Goal: Transaction & Acquisition: Book appointment/travel/reservation

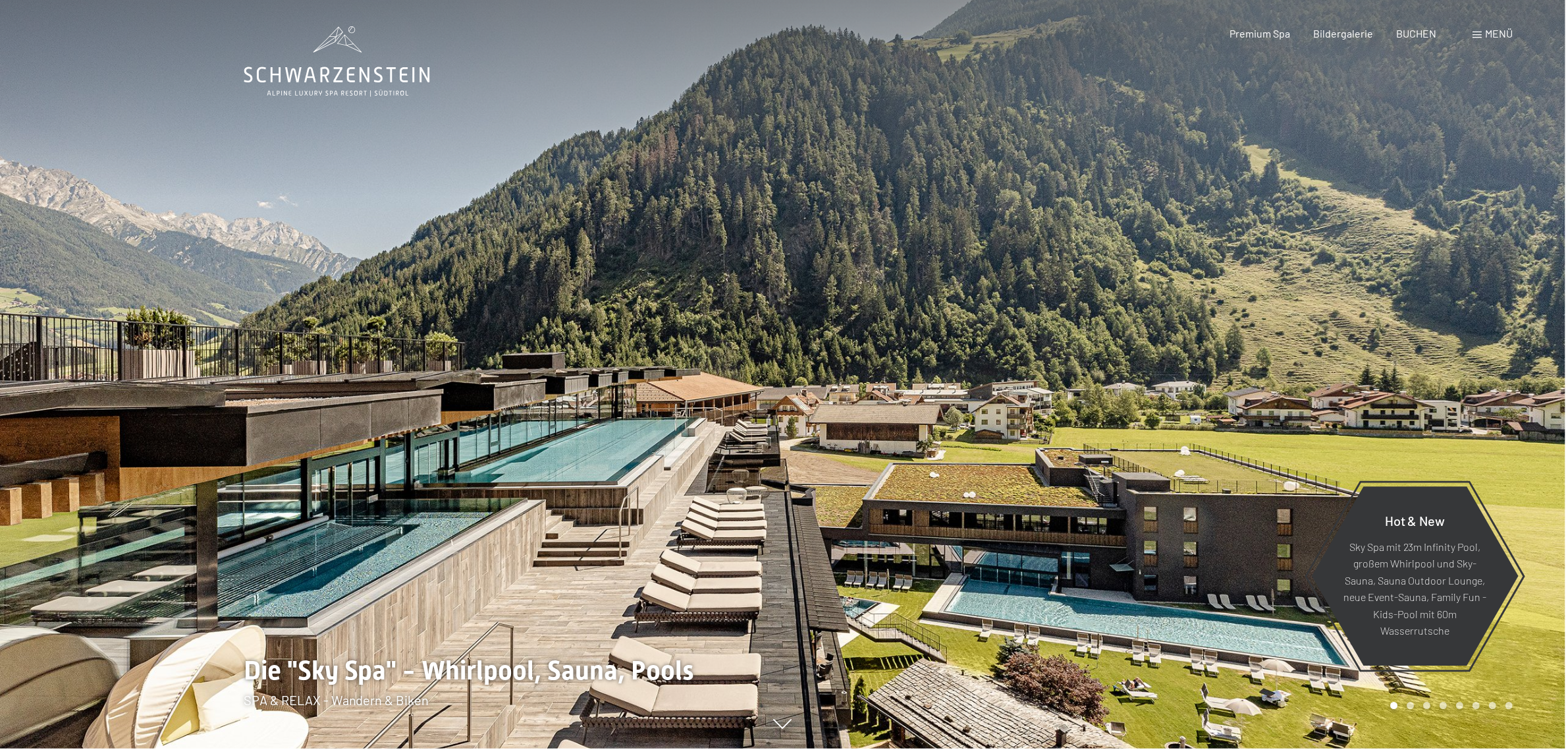
click at [1509, 37] on span "Menü" at bounding box center [1501, 32] width 27 height 12
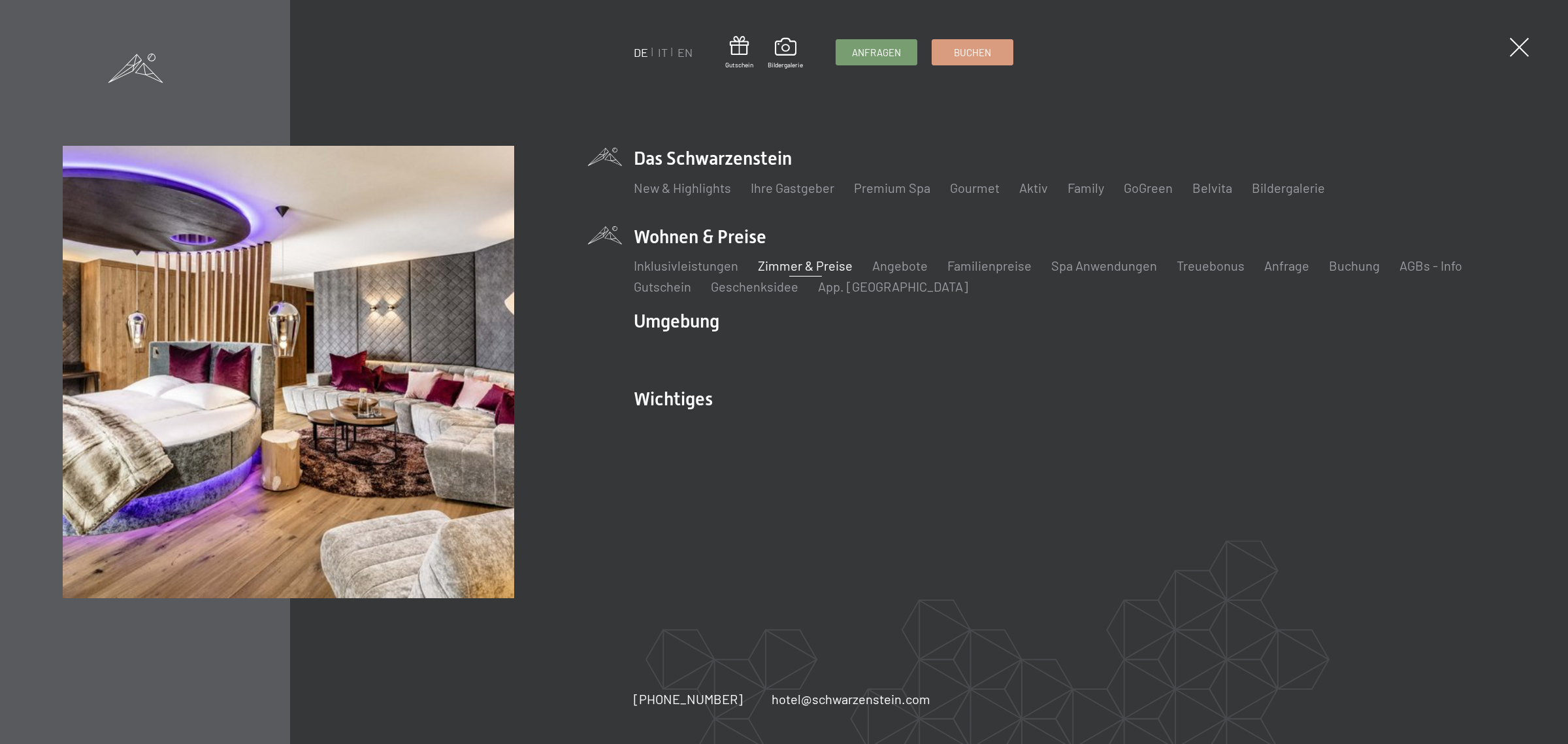
click at [782, 265] on link "Zimmer & Preise" at bounding box center [805, 265] width 95 height 16
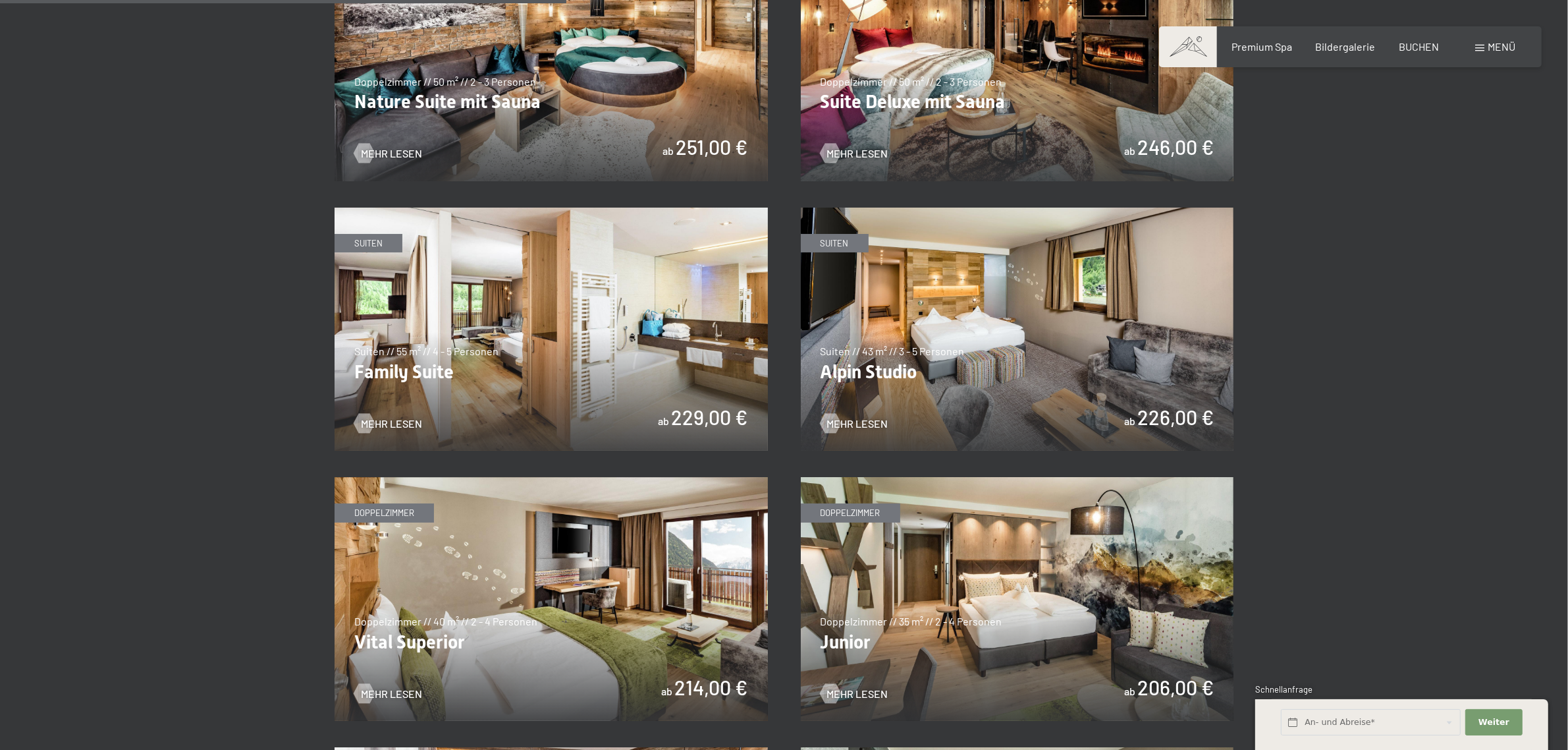
scroll to position [1537, 0]
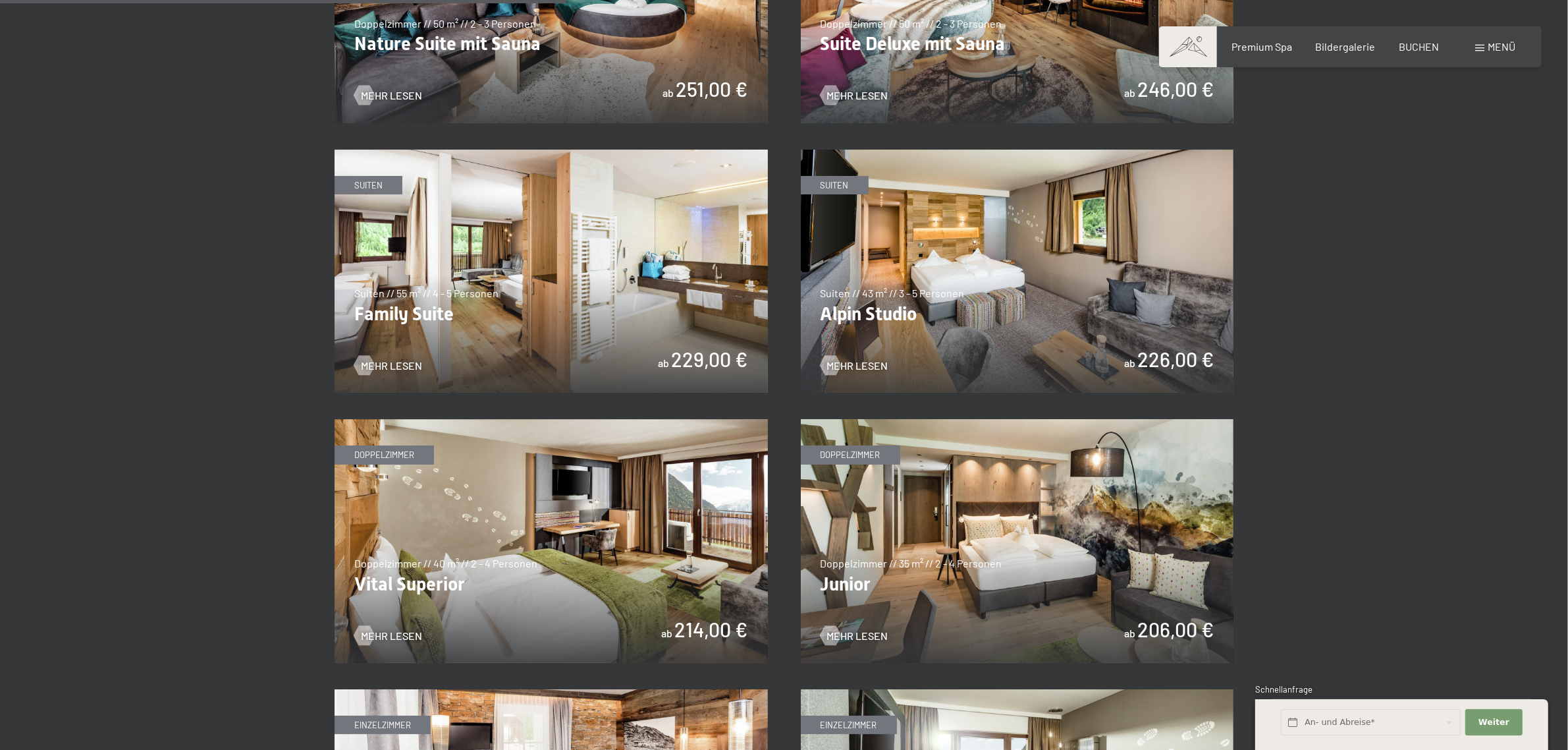
click at [889, 334] on img at bounding box center [1017, 271] width 434 height 244
click at [627, 343] on img at bounding box center [551, 271] width 434 height 244
click at [932, 317] on img at bounding box center [1017, 271] width 434 height 244
click at [821, 341] on img at bounding box center [1017, 271] width 434 height 244
click at [831, 366] on div at bounding box center [830, 365] width 11 height 20
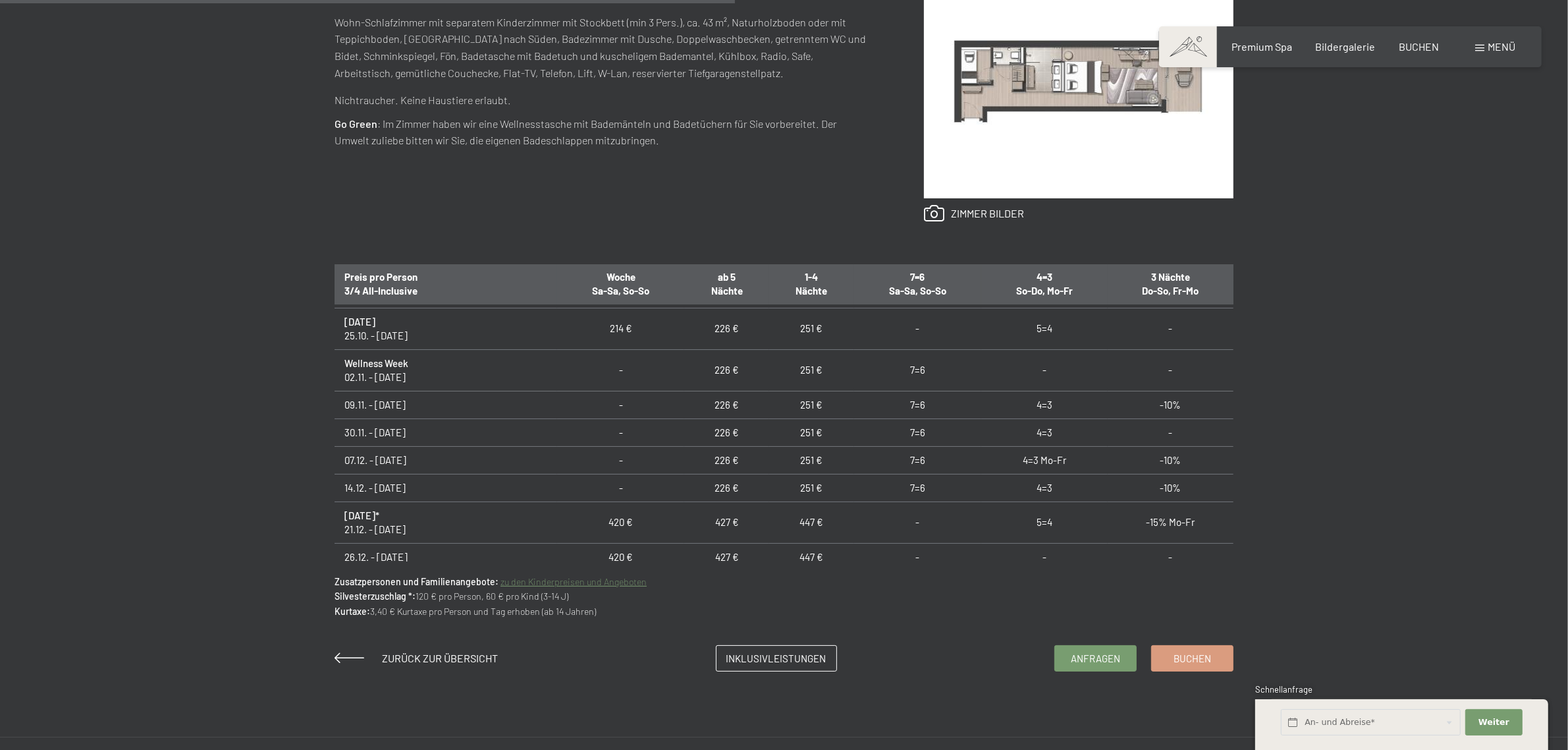
scroll to position [220, 0]
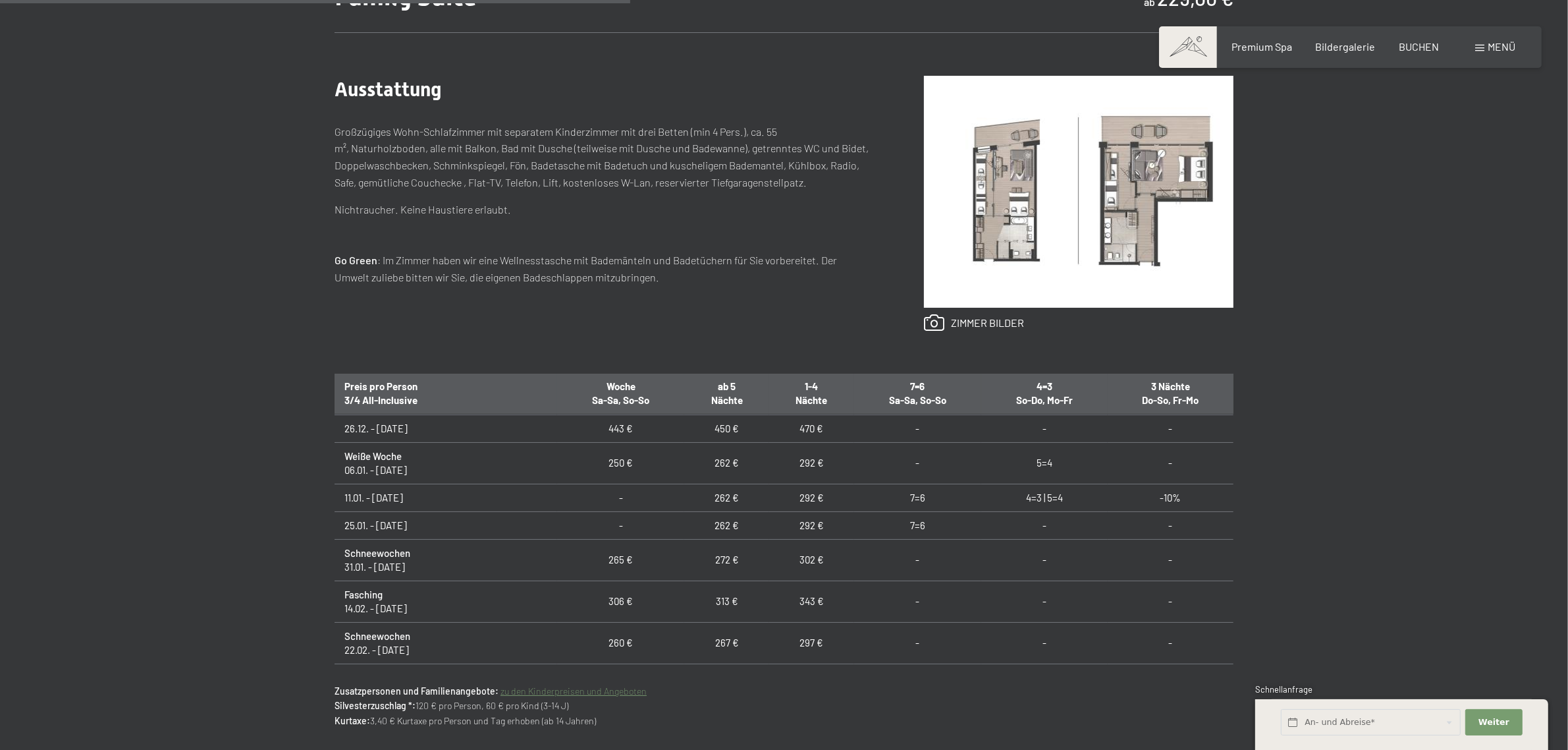
scroll to position [330, 0]
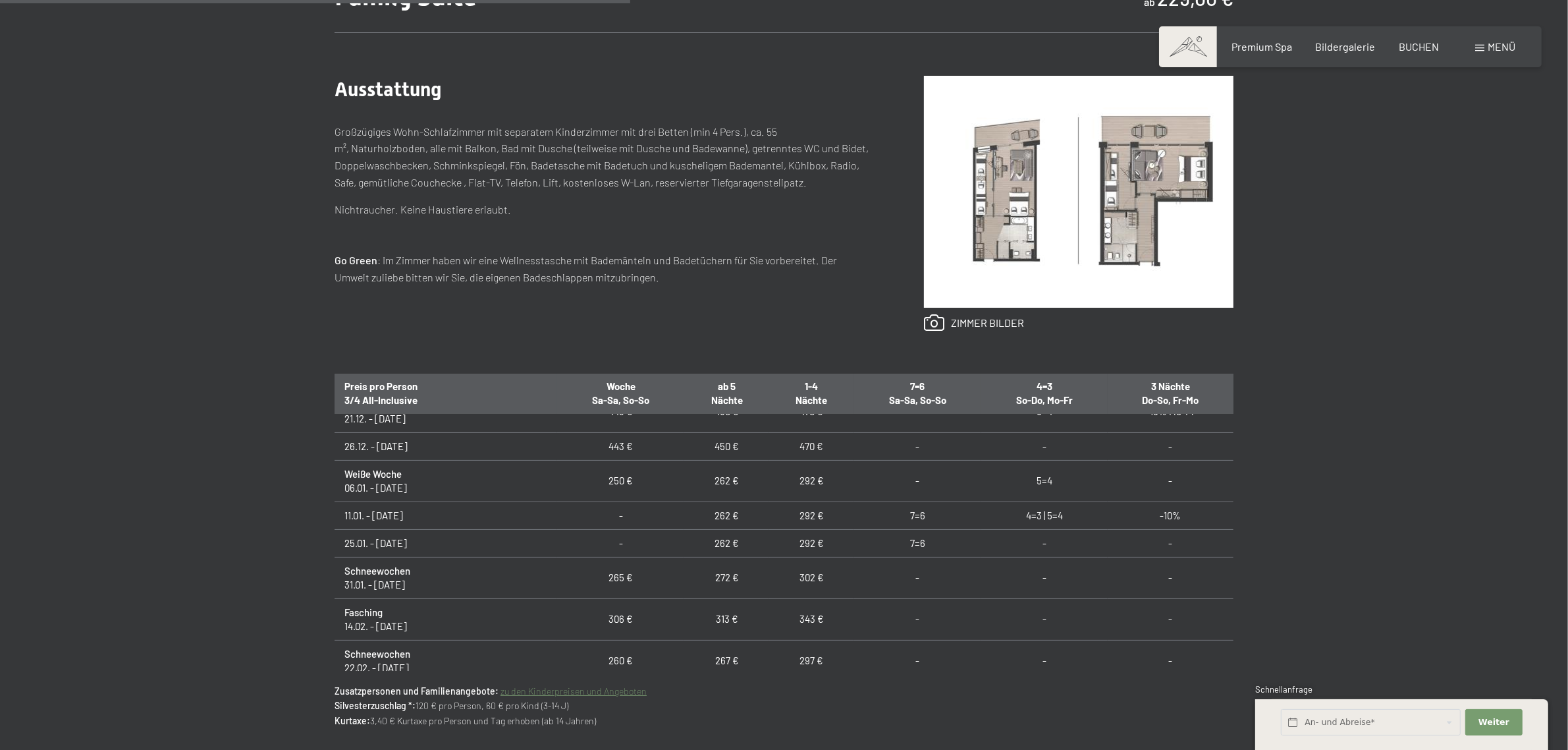
click at [684, 482] on td "262 €" at bounding box center [727, 480] width 85 height 42
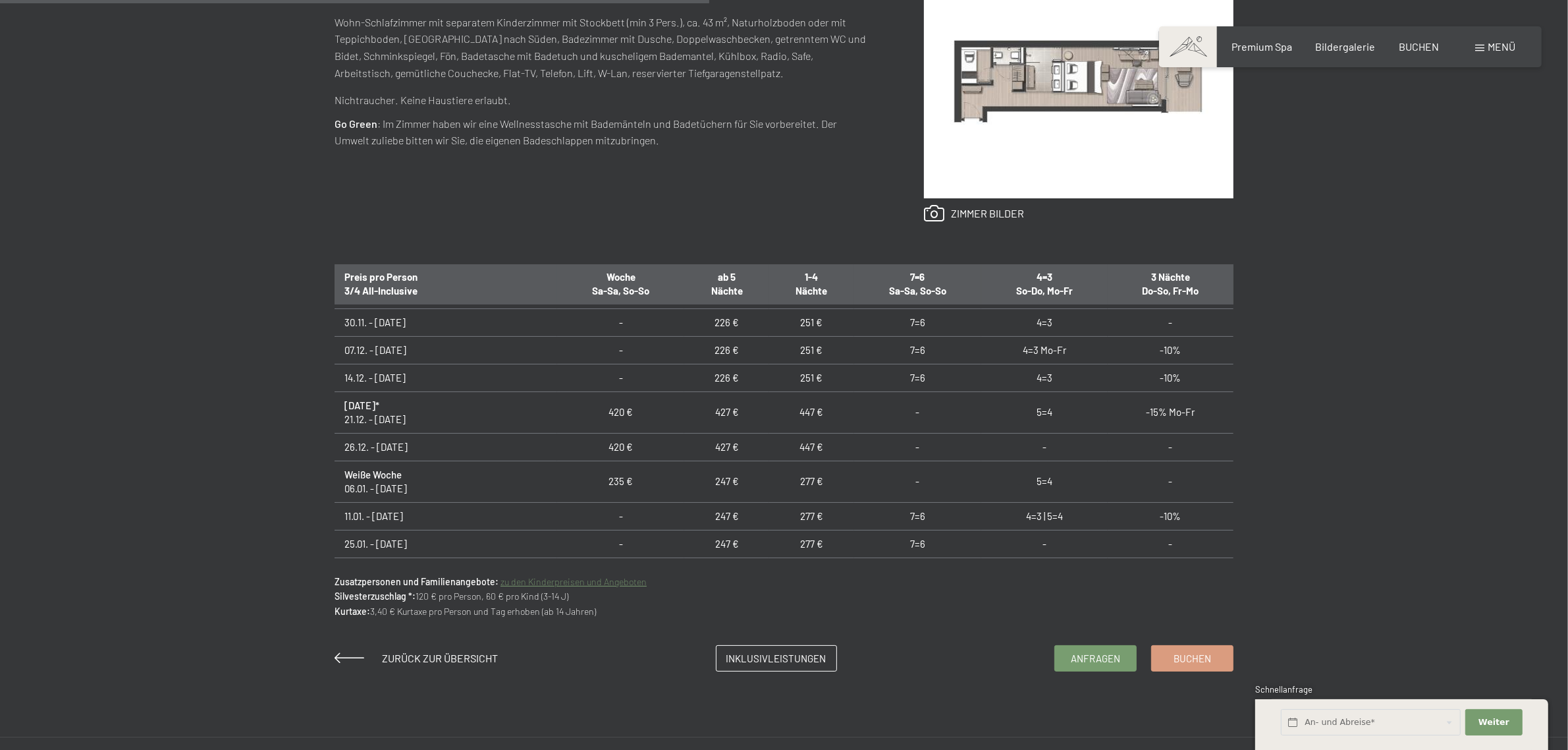
scroll to position [330, 0]
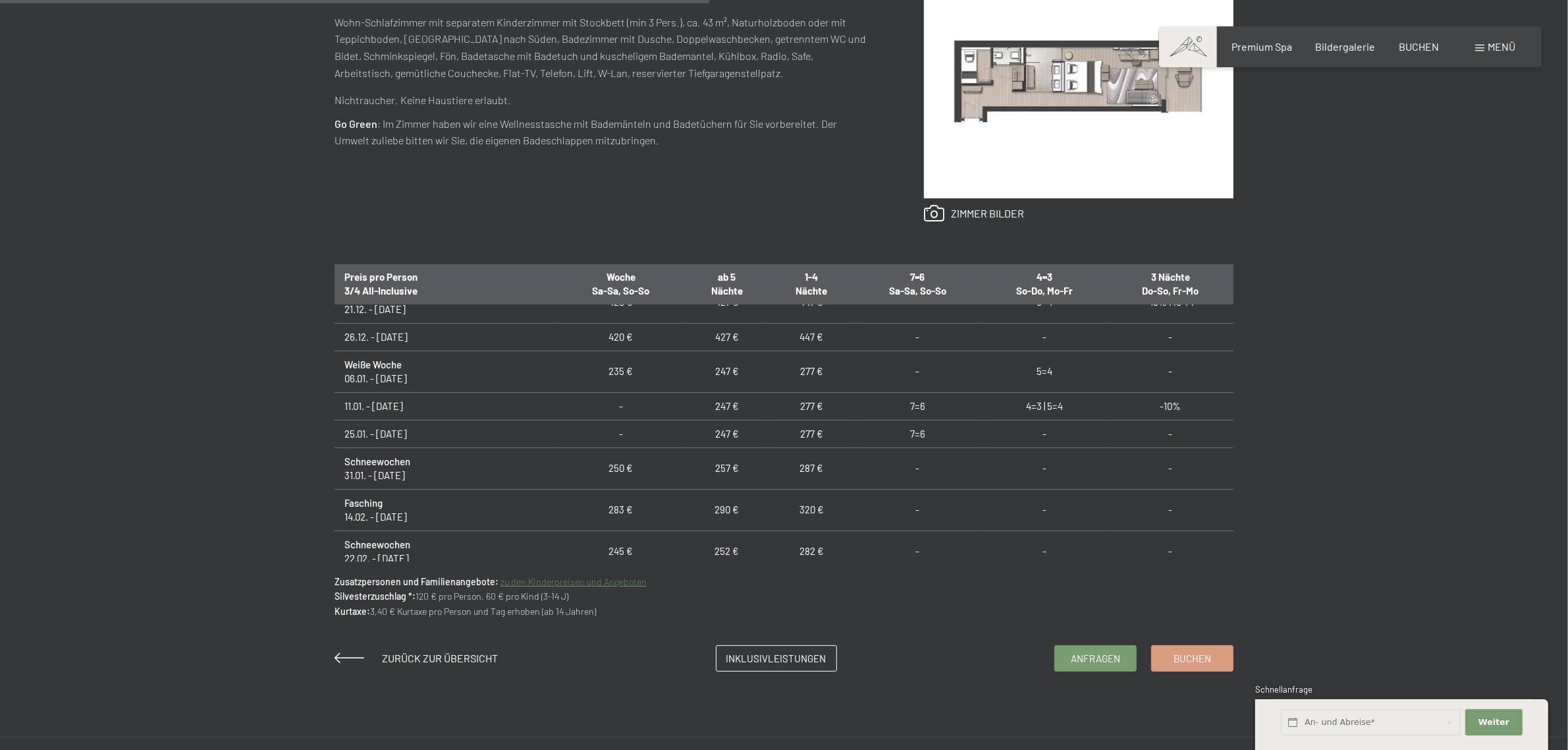
click at [475, 222] on div "Ausstattung Wohn-Schlafzimmer mit separatem Kinderzimmer mit Stockbett (min 3 P…" at bounding box center [603, 94] width 537 height 256
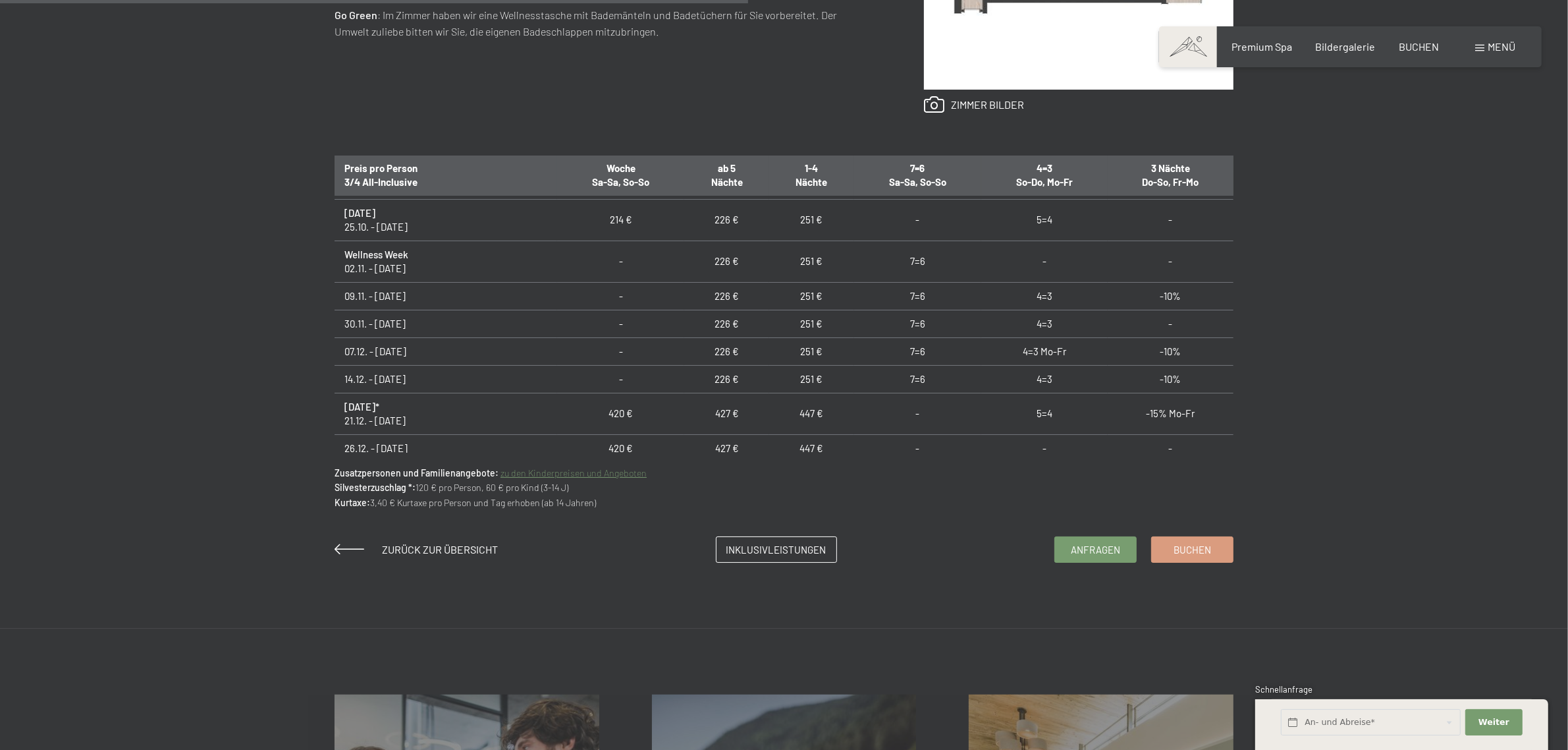
scroll to position [878, 0]
click at [1484, 409] on div "Anfragen Buchen Suiten // 43 m² // 3 - 5 Personen Alpin Studio ab 226,00 € Auss…" at bounding box center [784, 133] width 1568 height 857
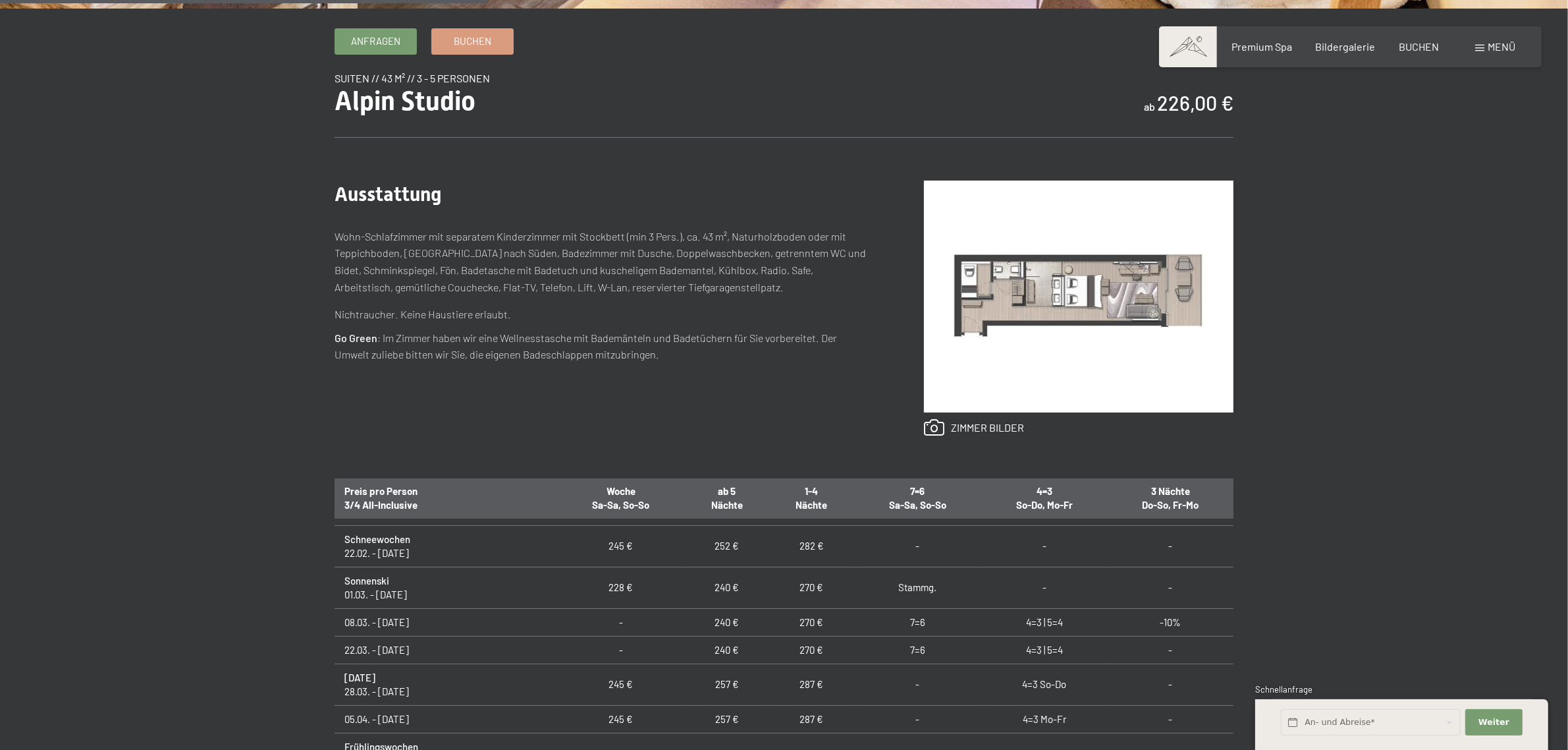
scroll to position [439, 0]
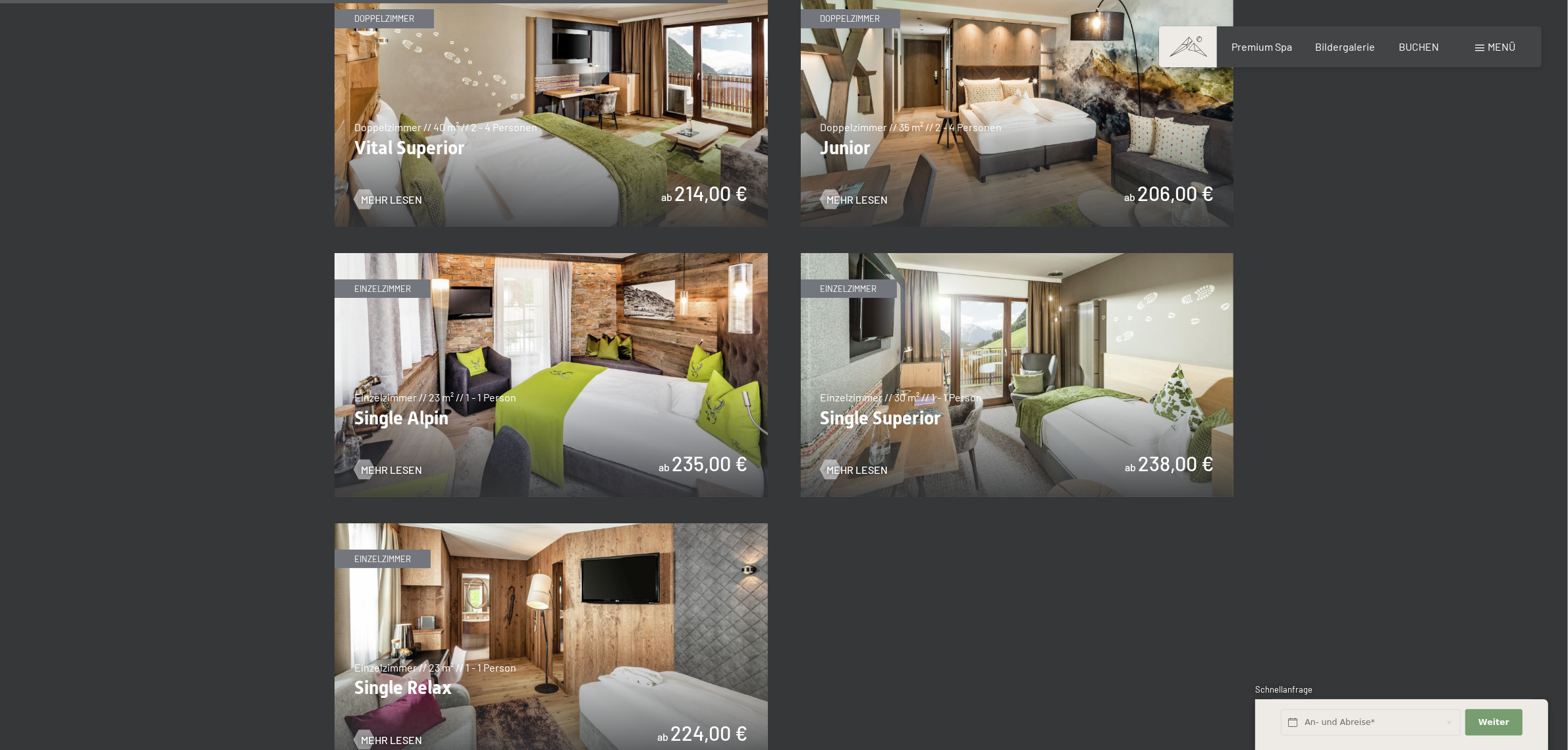
scroll to position [1976, 0]
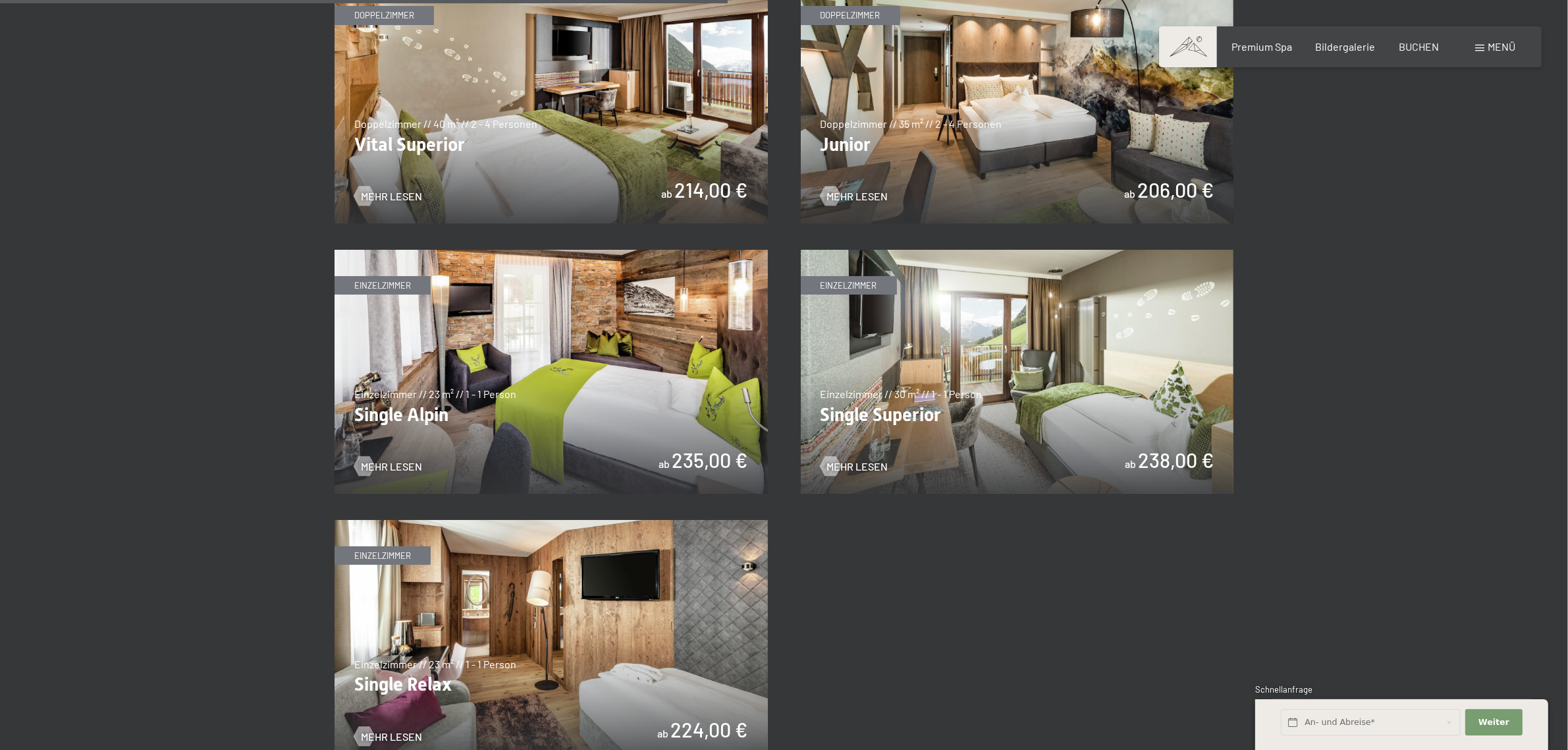
click at [445, 132] on img at bounding box center [551, 101] width 434 height 244
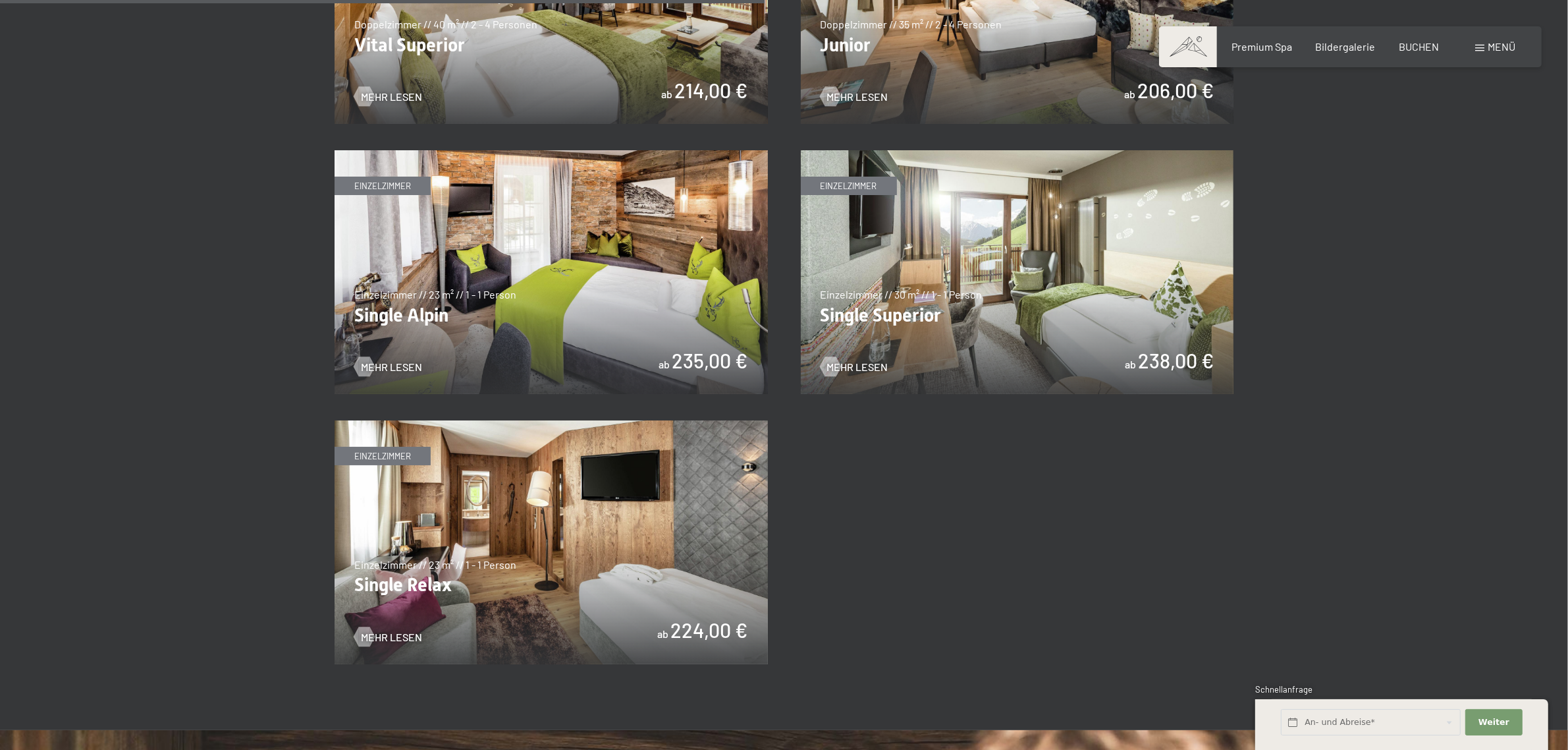
scroll to position [2086, 0]
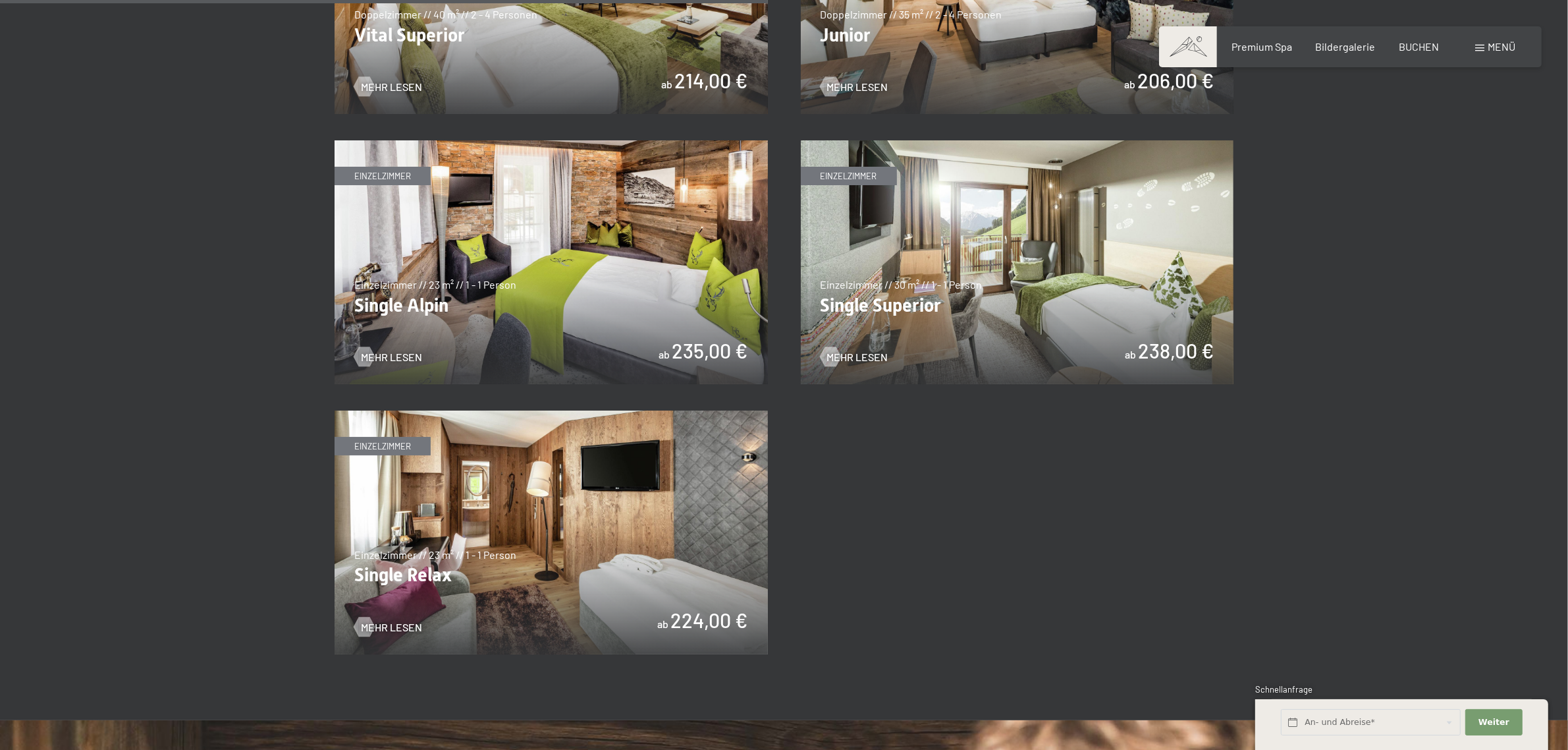
click at [578, 504] on img at bounding box center [551, 532] width 434 height 244
click at [1109, 311] on img at bounding box center [1017, 262] width 434 height 244
click at [565, 347] on img at bounding box center [551, 262] width 434 height 244
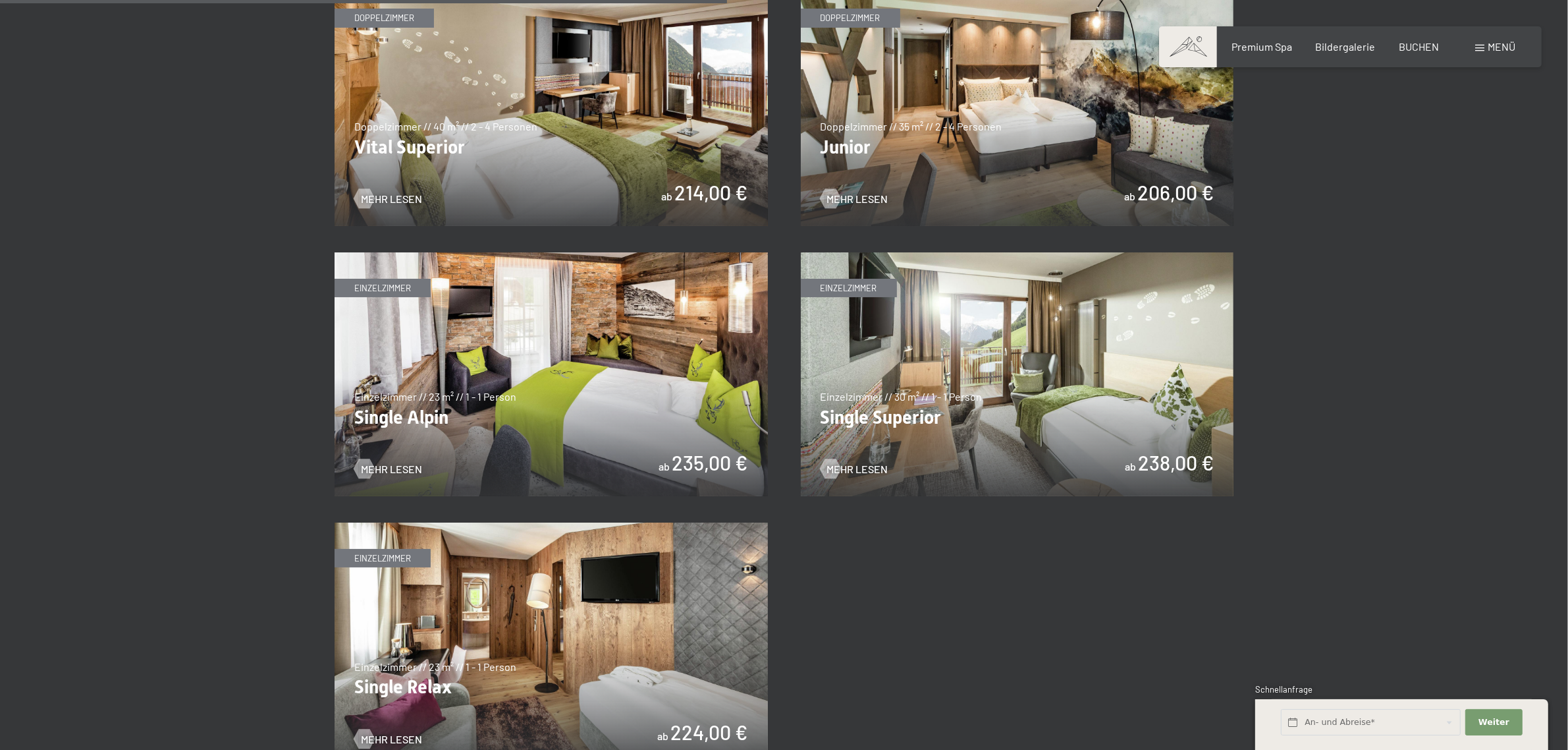
scroll to position [1866, 0]
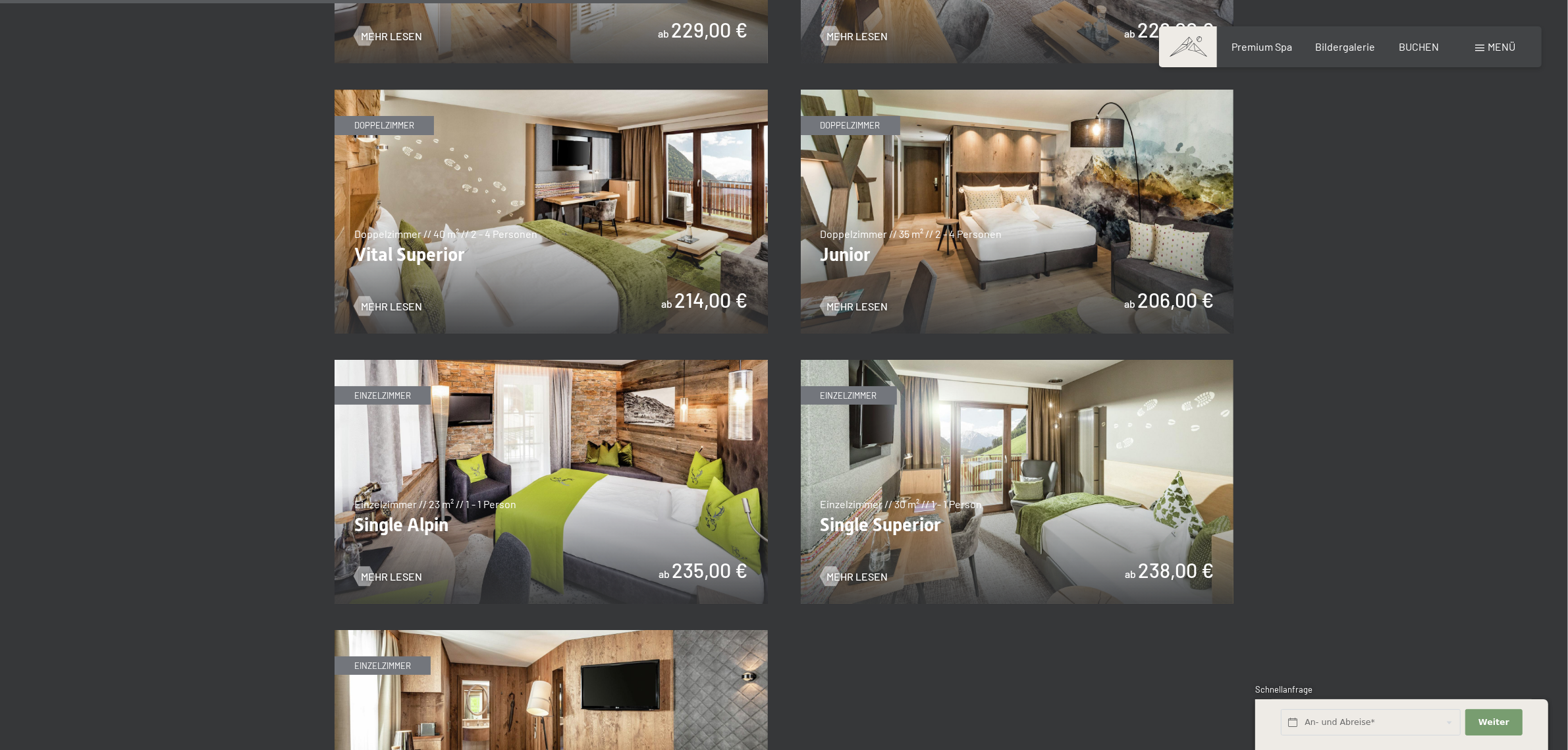
click at [950, 274] on img at bounding box center [1017, 211] width 434 height 244
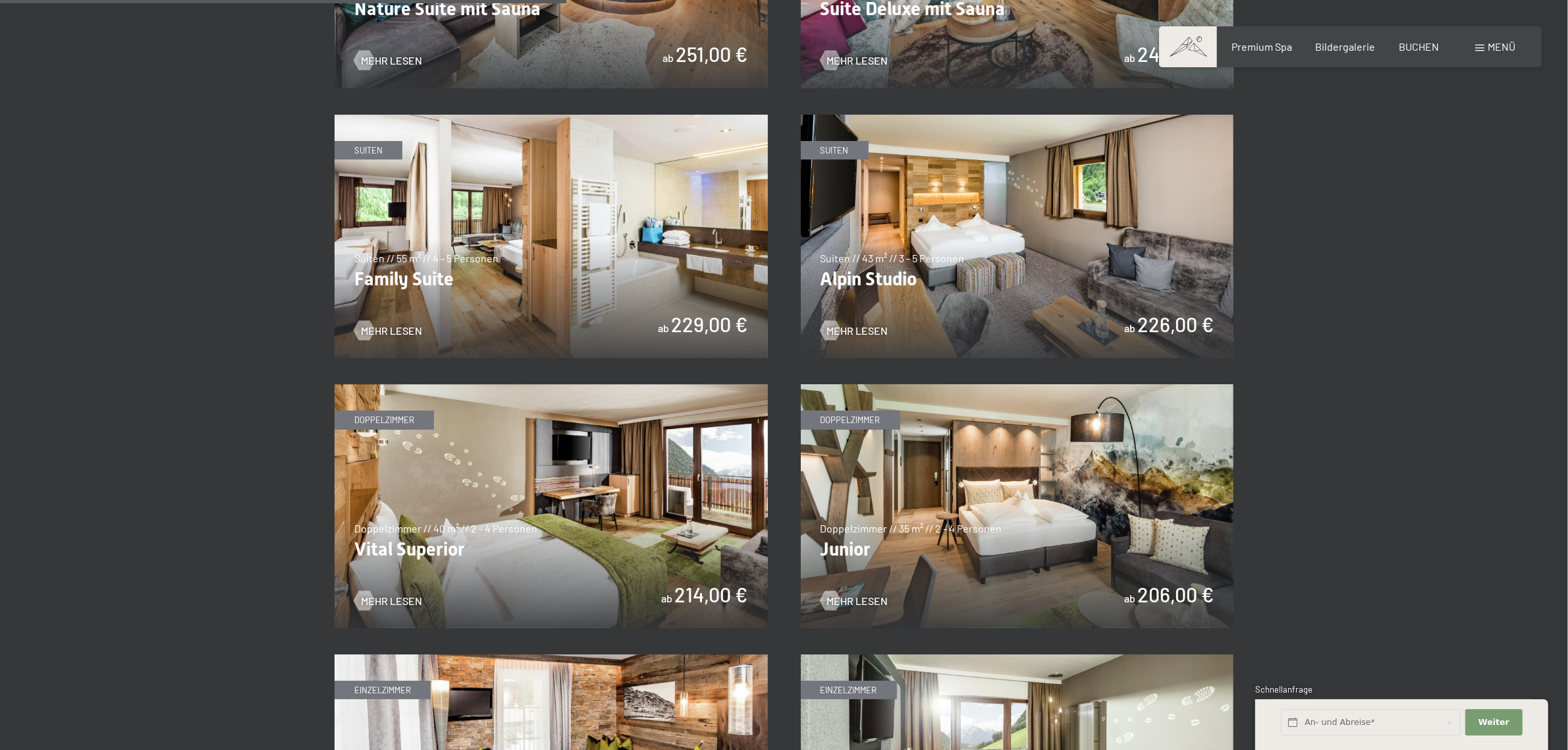
scroll to position [1537, 0]
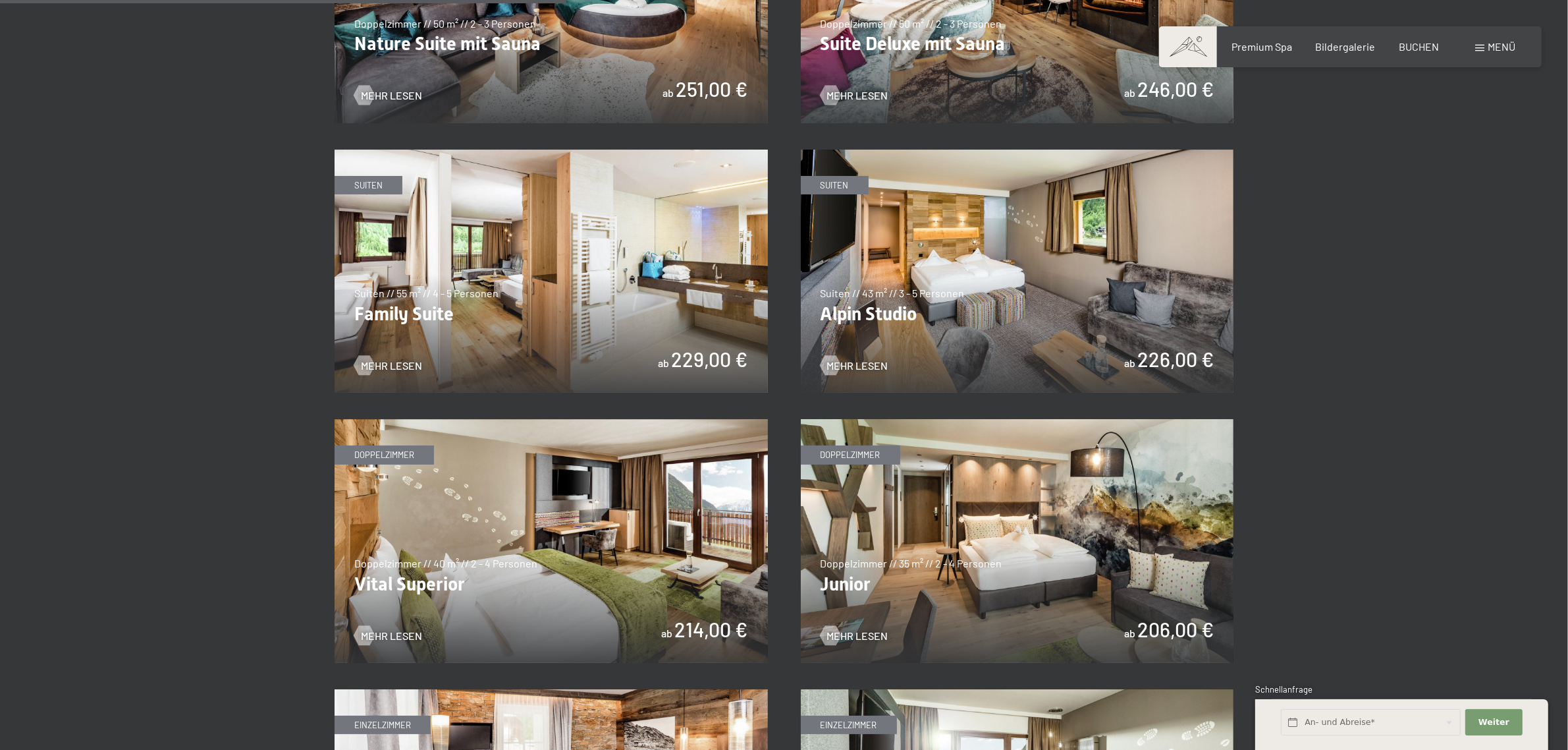
click at [504, 336] on img at bounding box center [551, 271] width 434 height 244
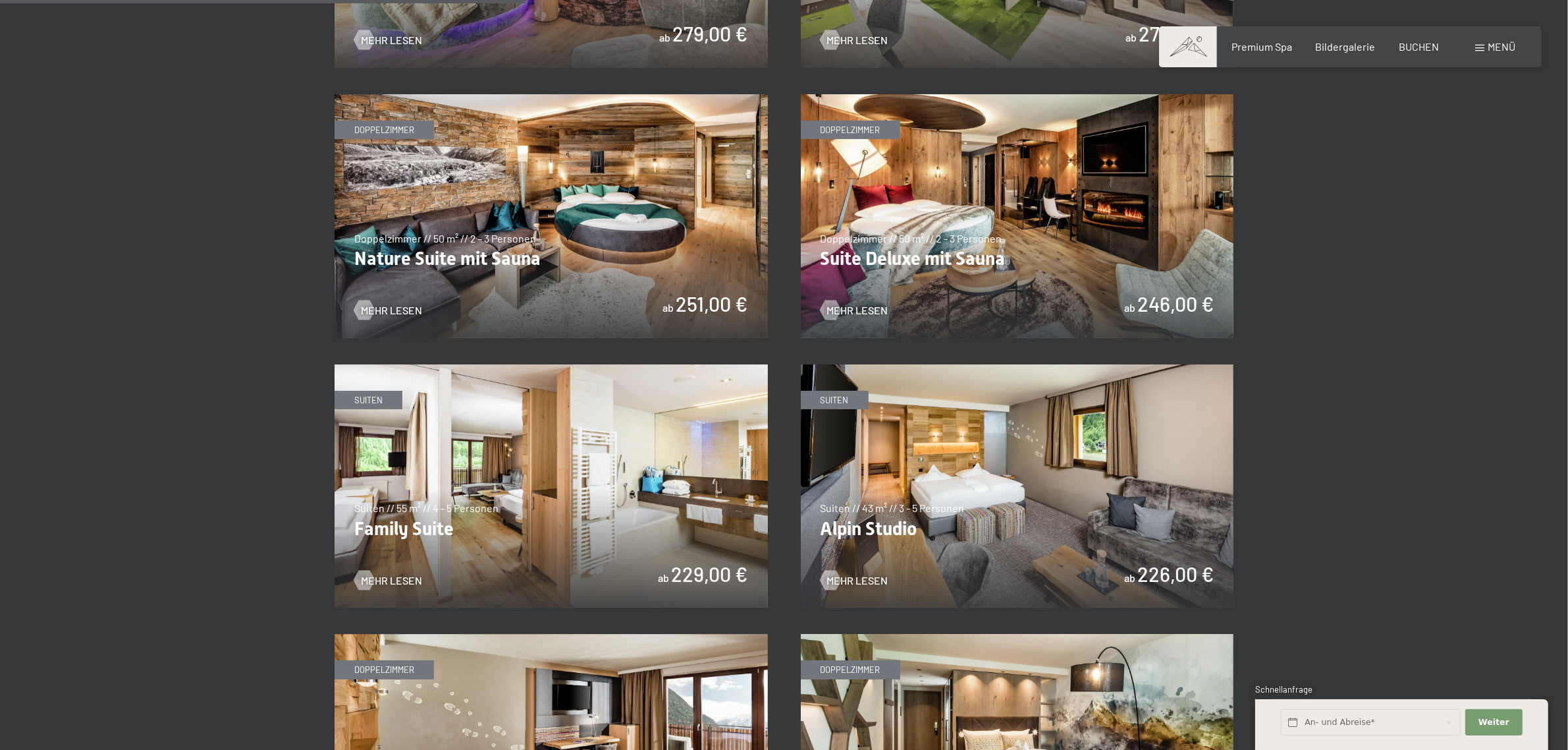
scroll to position [1208, 0]
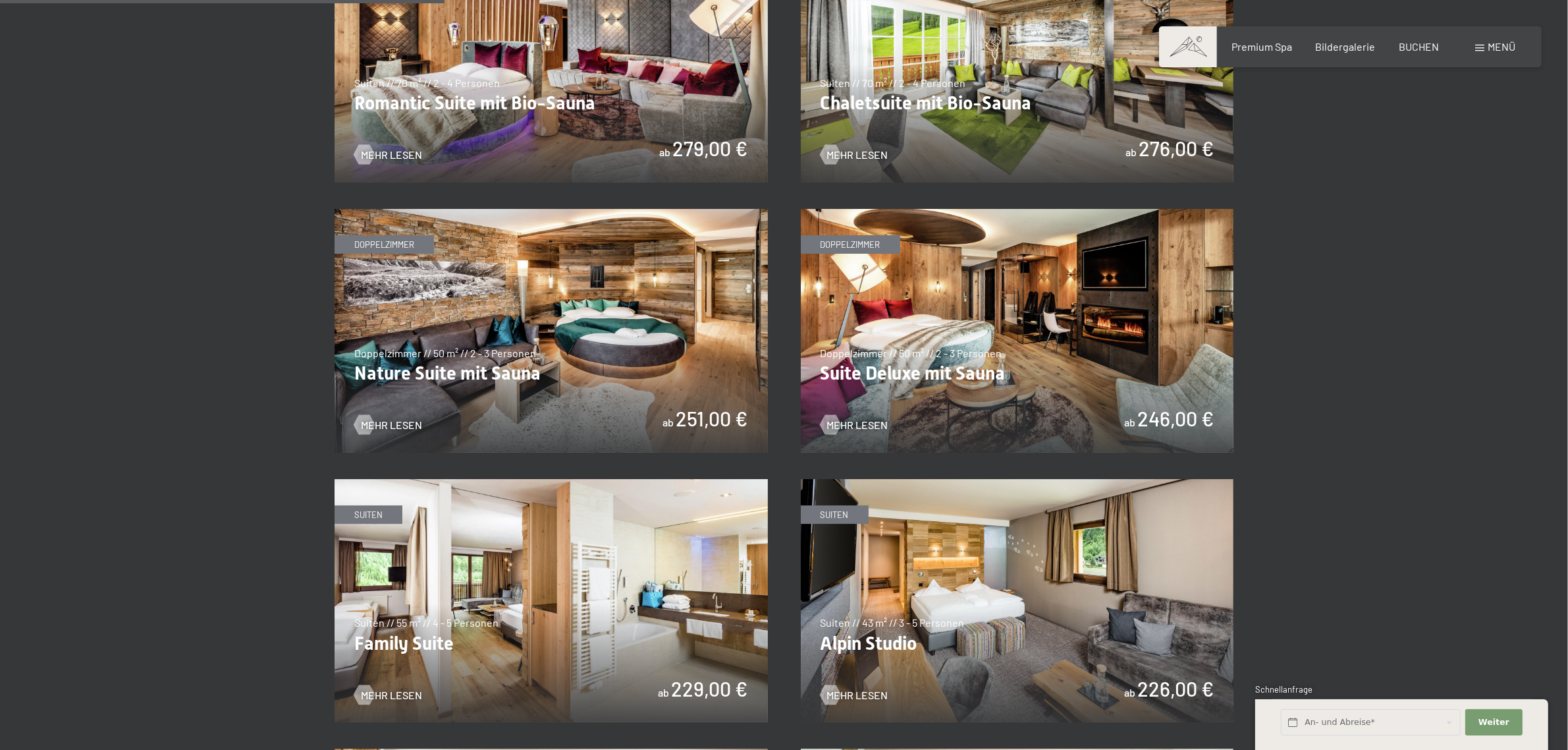
click at [947, 377] on img at bounding box center [1017, 330] width 434 height 244
click at [588, 352] on img at bounding box center [551, 330] width 434 height 244
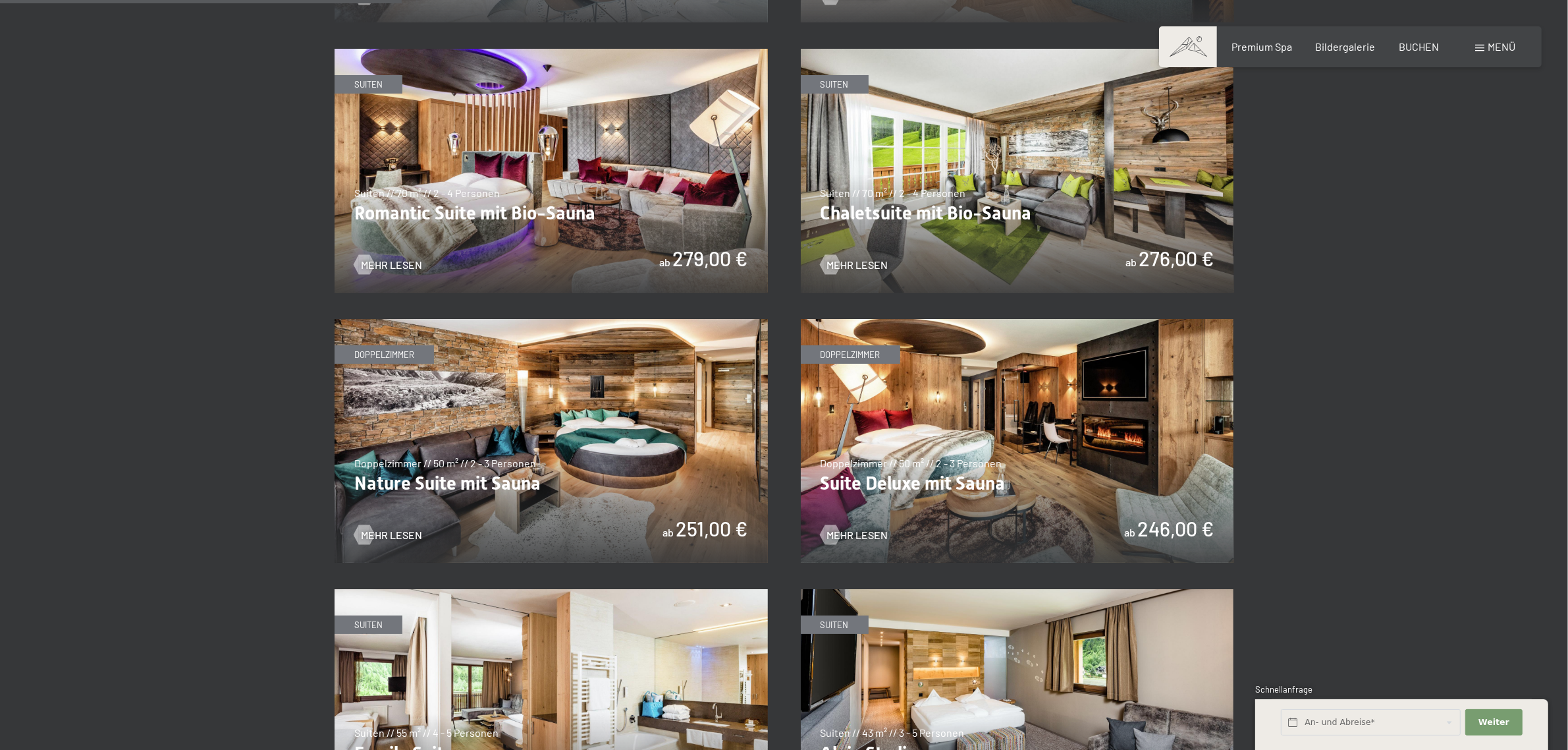
scroll to position [988, 0]
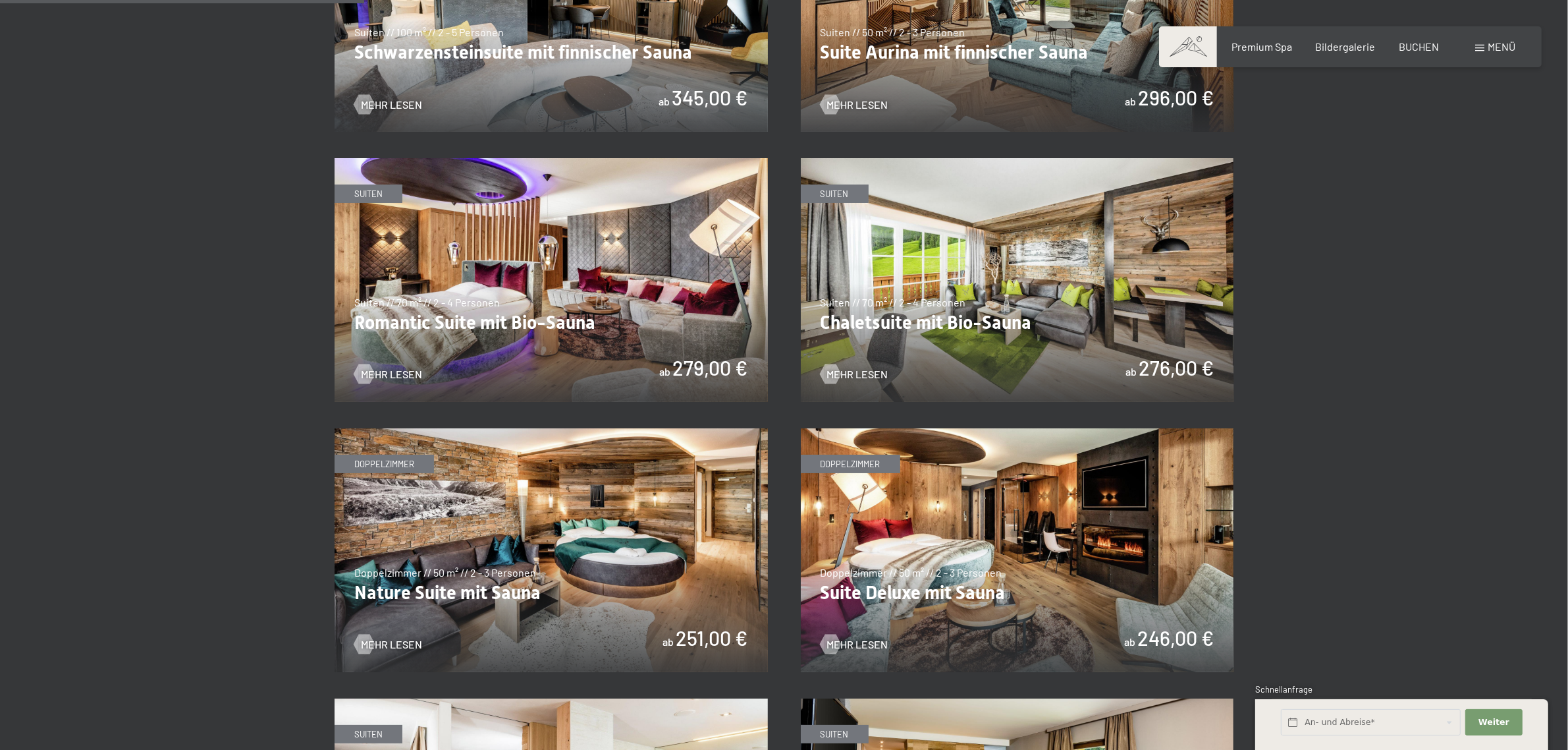
click at [870, 347] on img at bounding box center [1017, 280] width 434 height 244
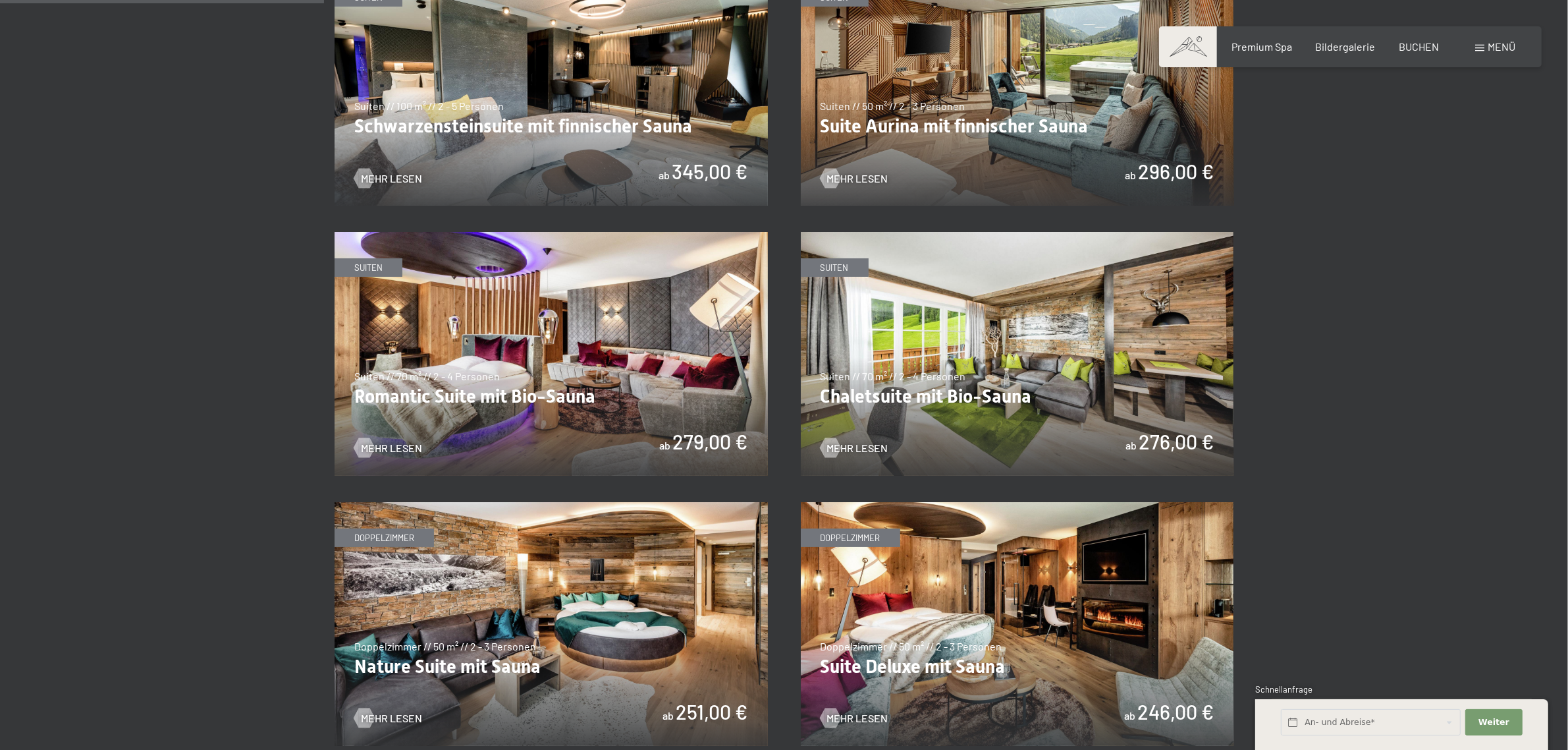
scroll to position [878, 0]
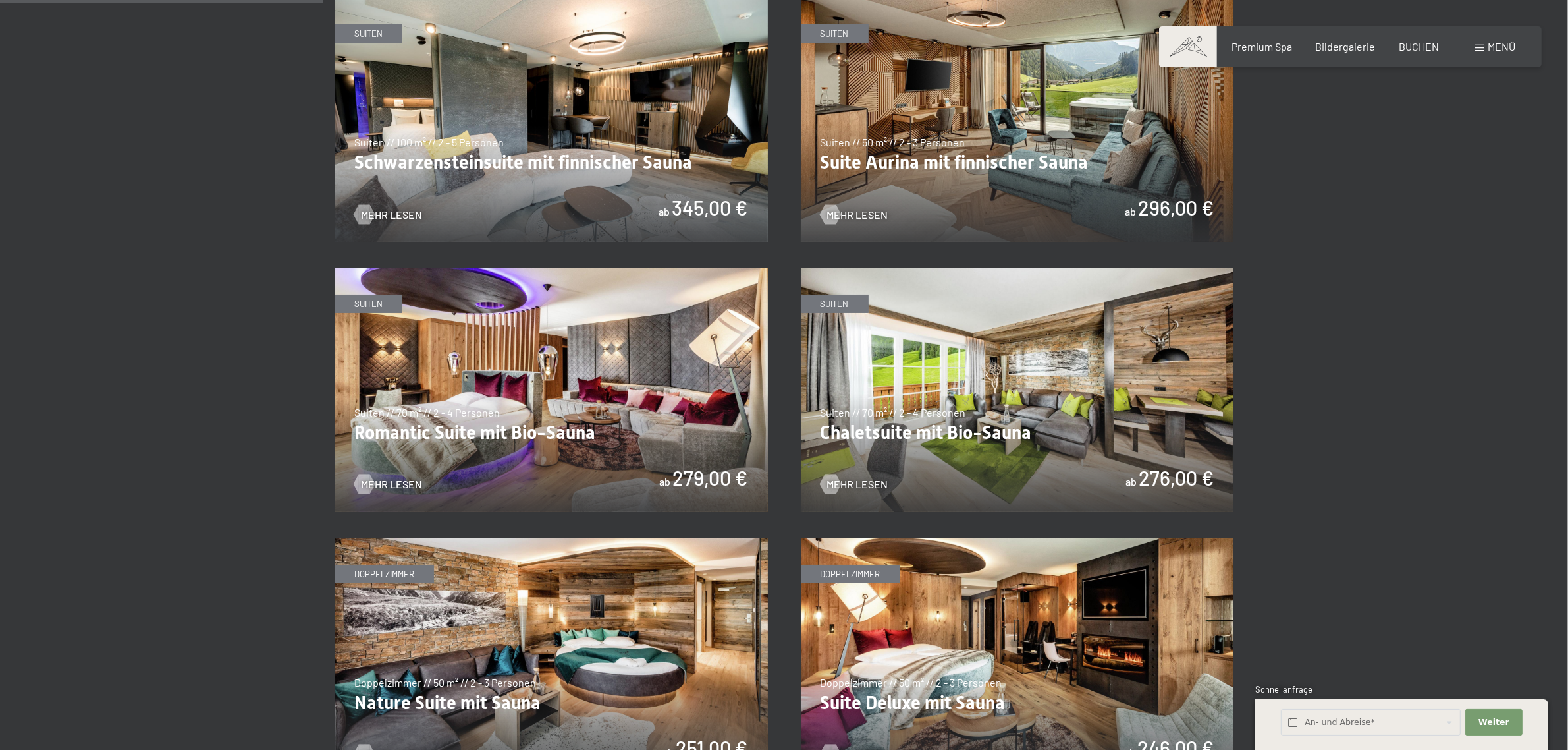
click at [584, 452] on img at bounding box center [551, 390] width 434 height 244
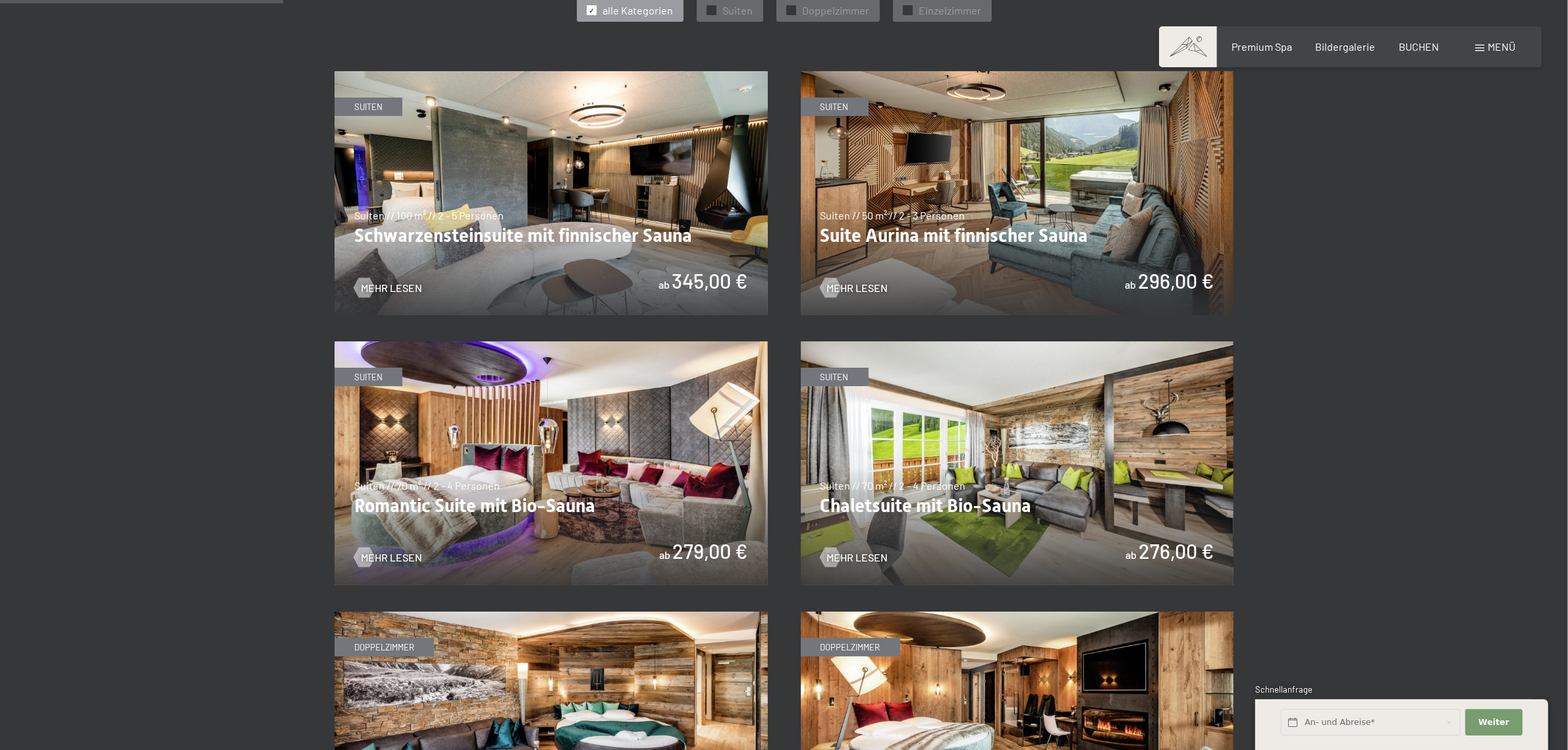
scroll to position [768, 0]
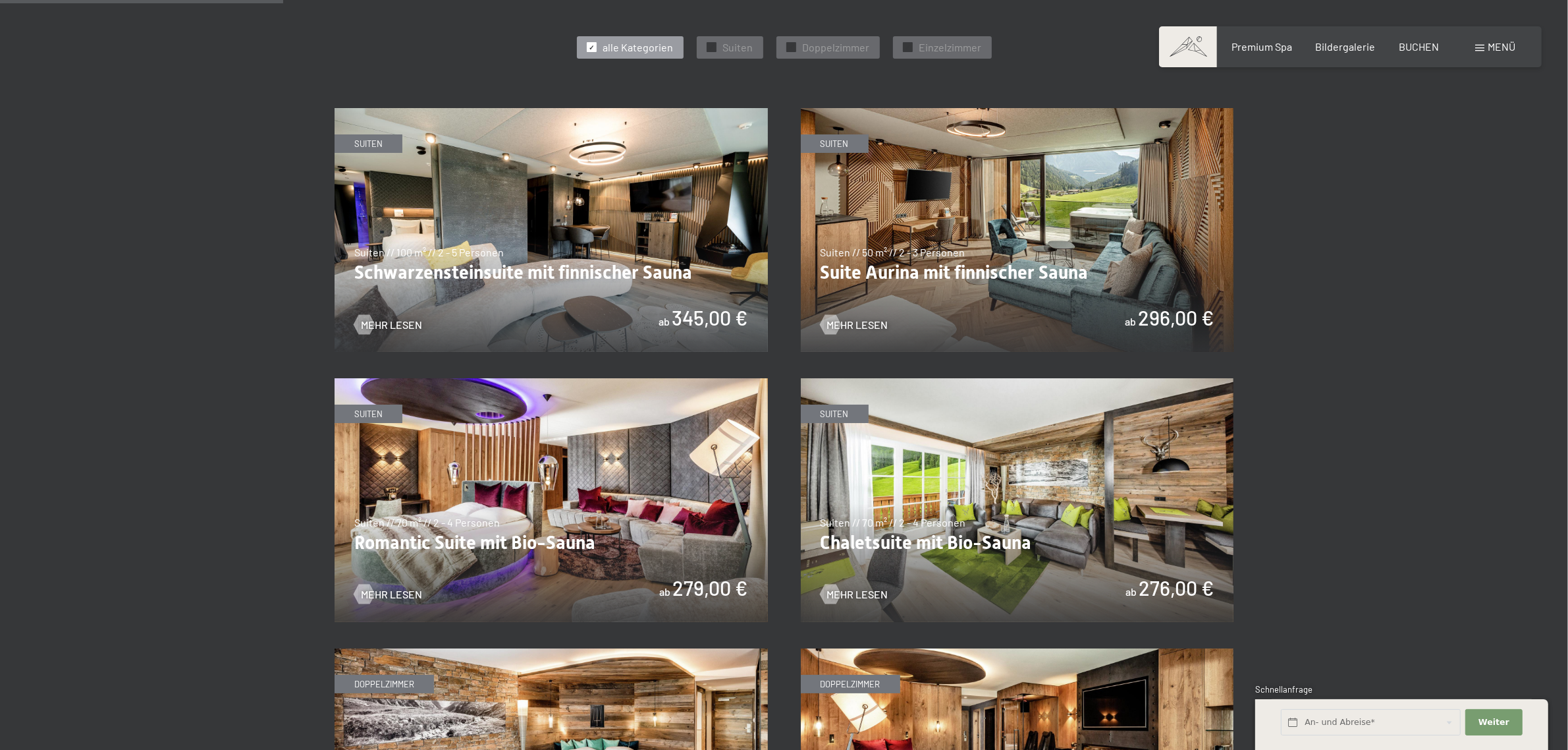
click at [959, 311] on img at bounding box center [1017, 230] width 434 height 244
click at [621, 304] on img at bounding box center [551, 230] width 434 height 244
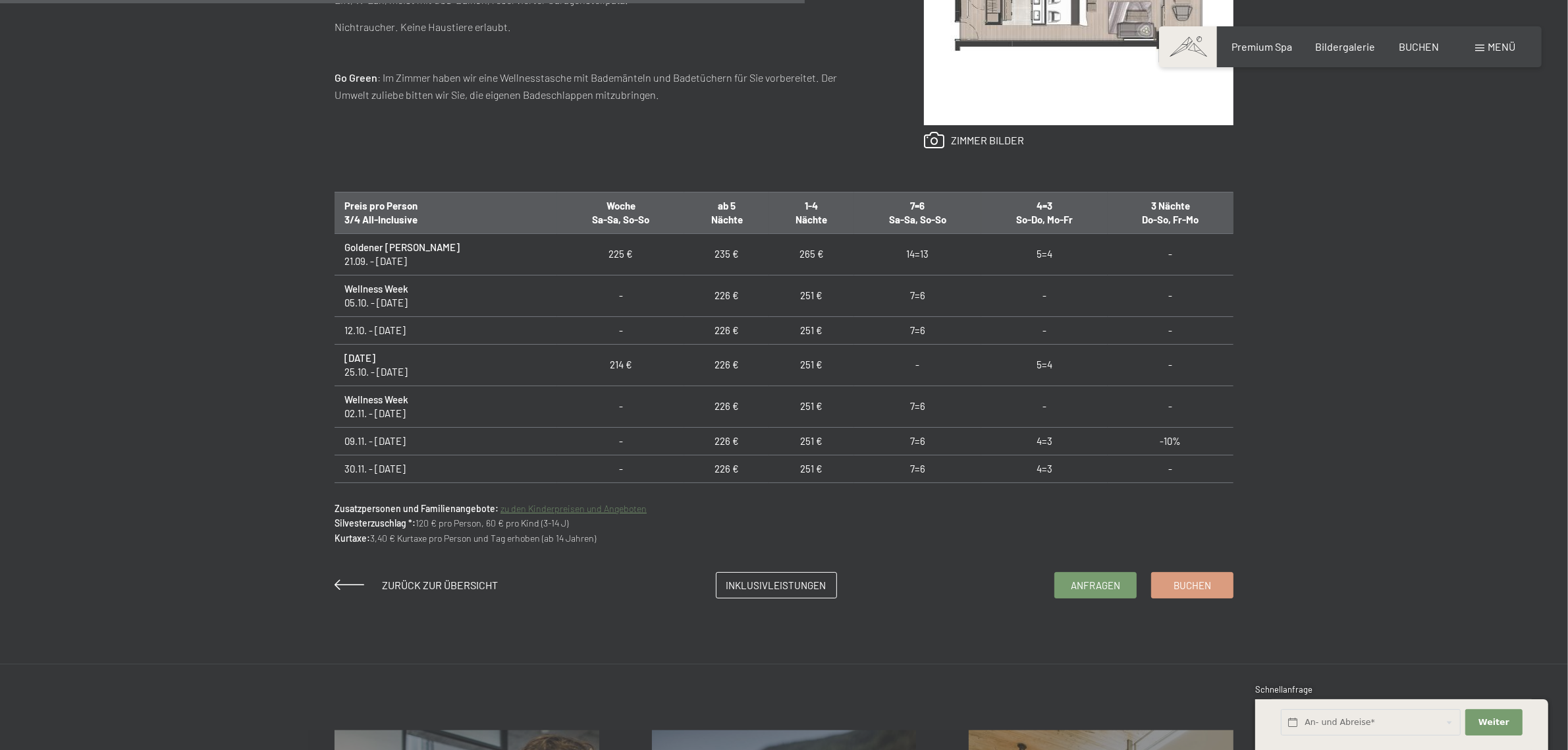
scroll to position [878, 0]
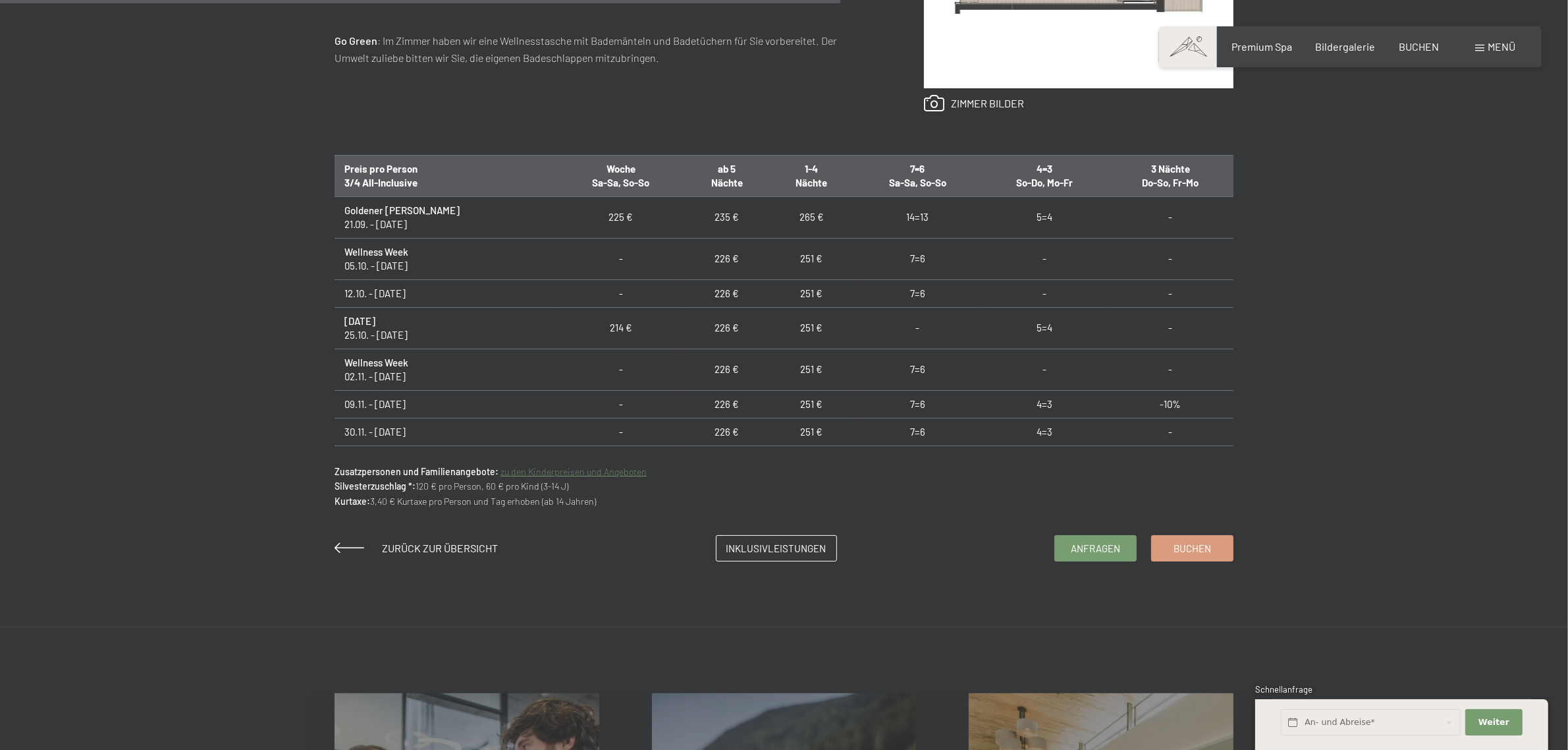
click at [876, 356] on td "7=6" at bounding box center [918, 370] width 127 height 42
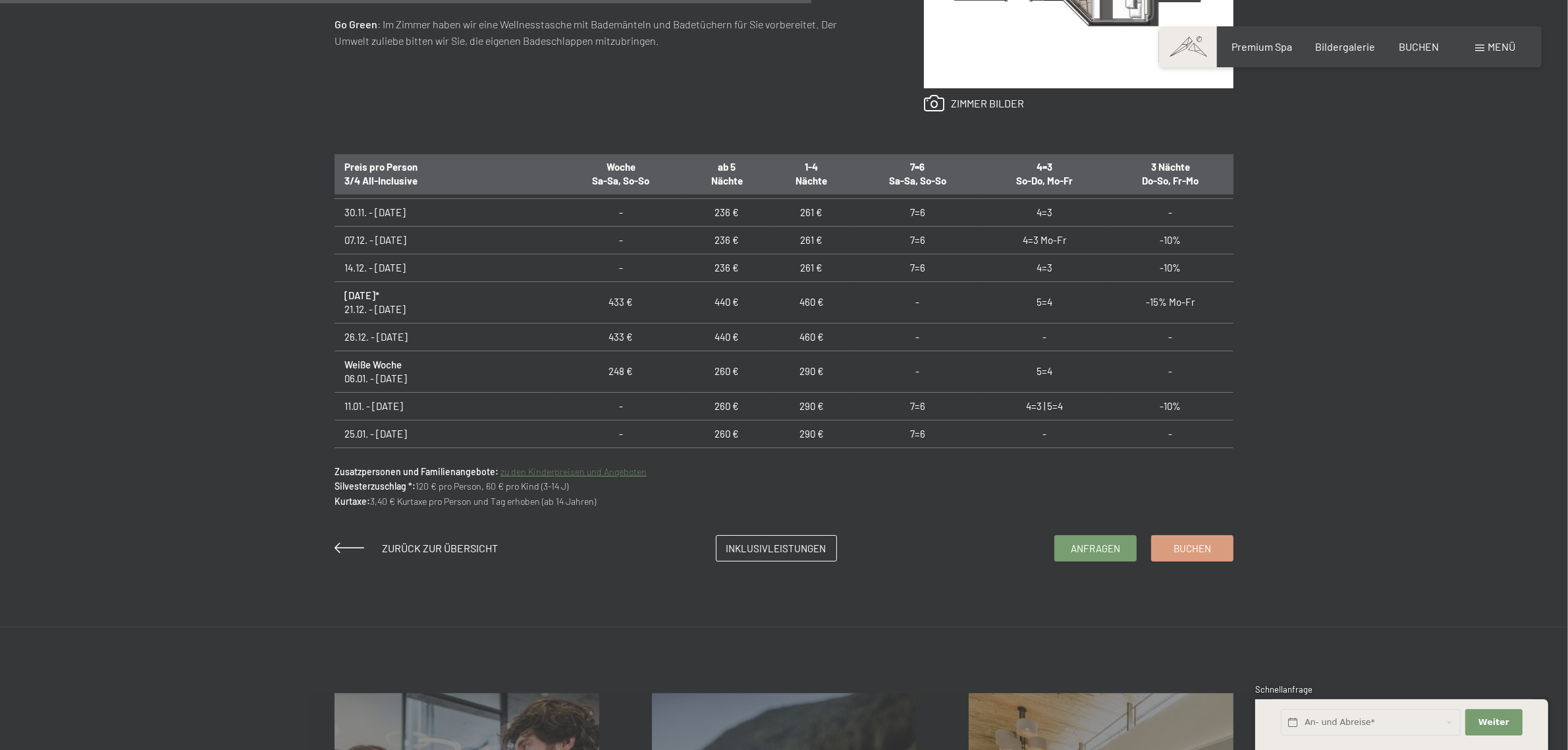
scroll to position [330, 0]
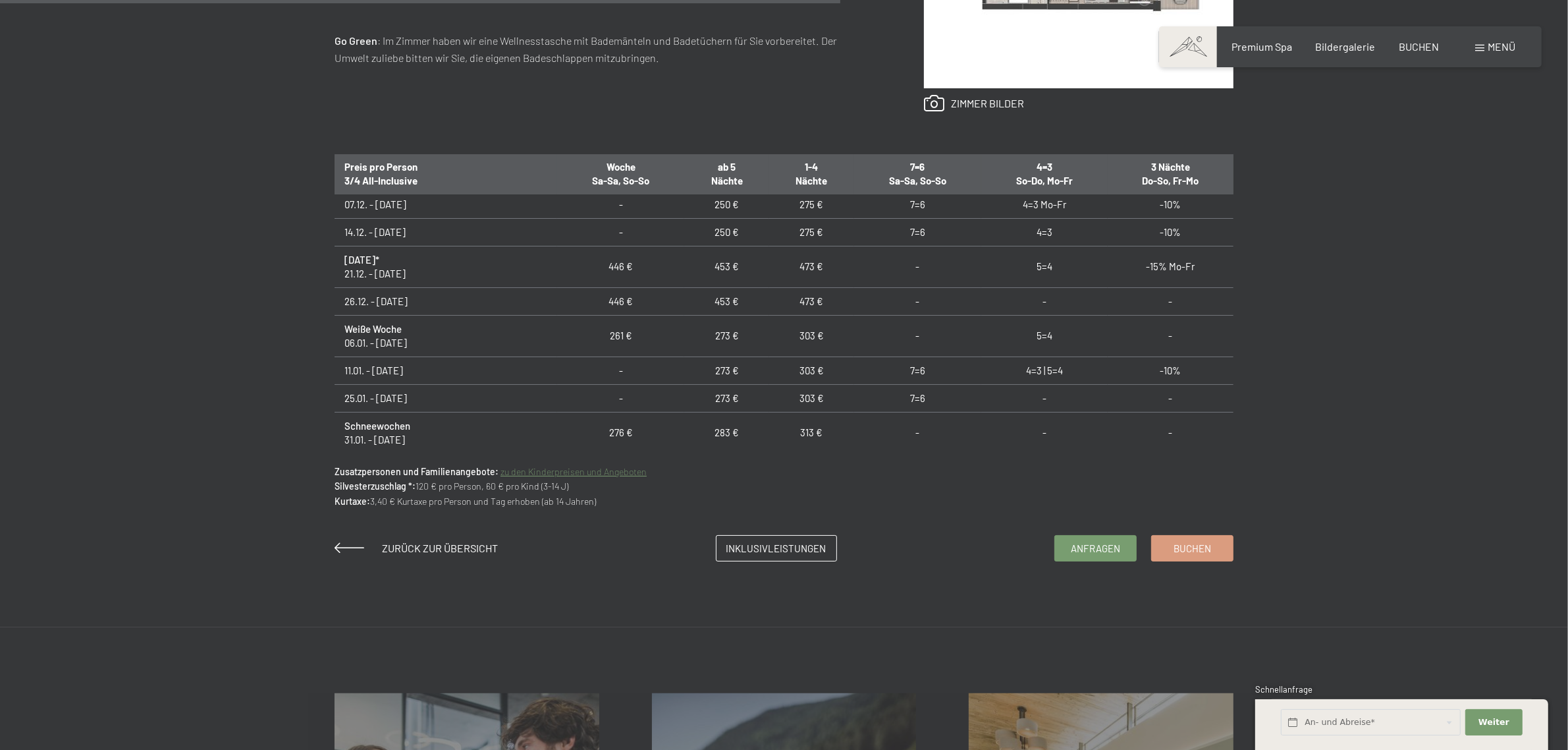
scroll to position [220, 0]
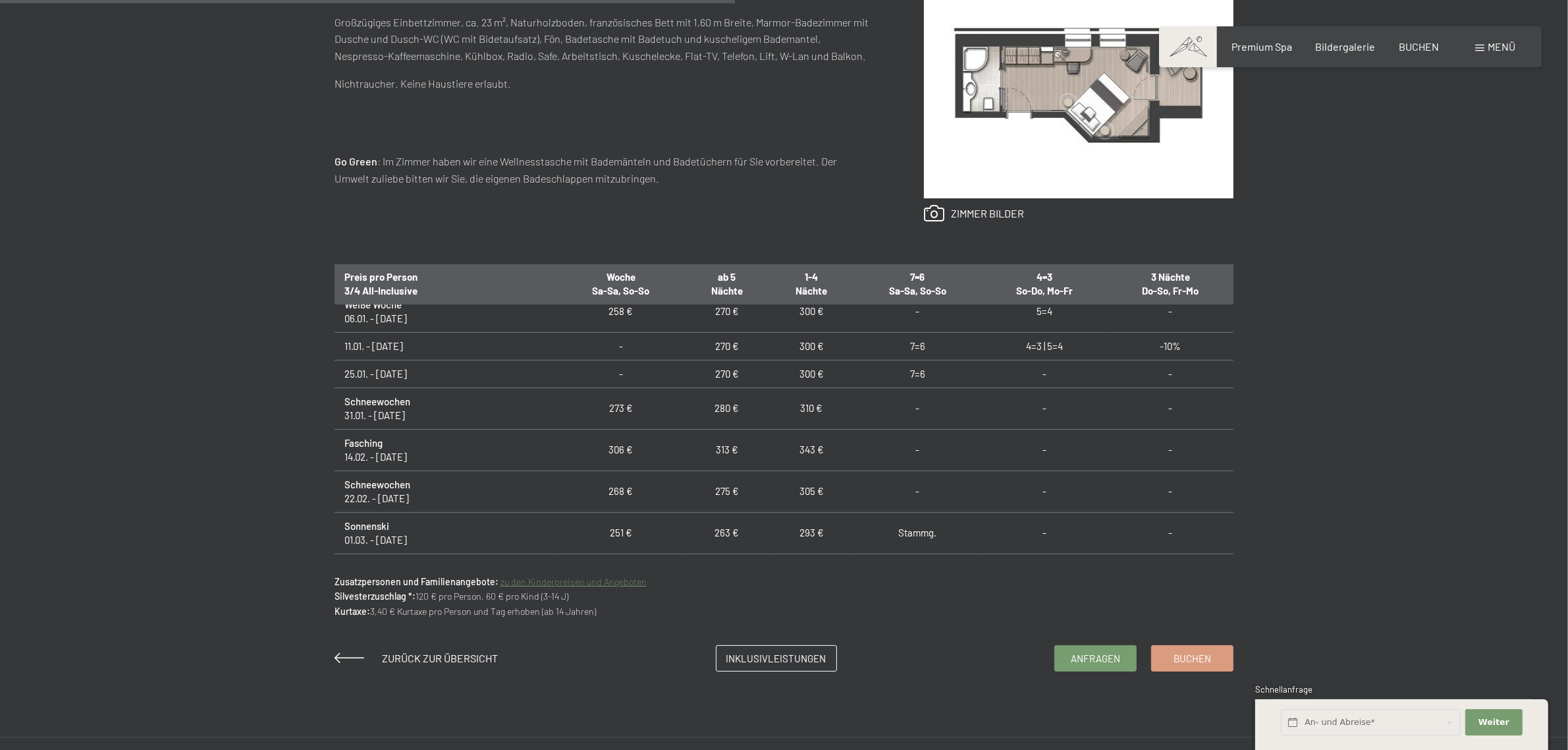
scroll to position [439, 0]
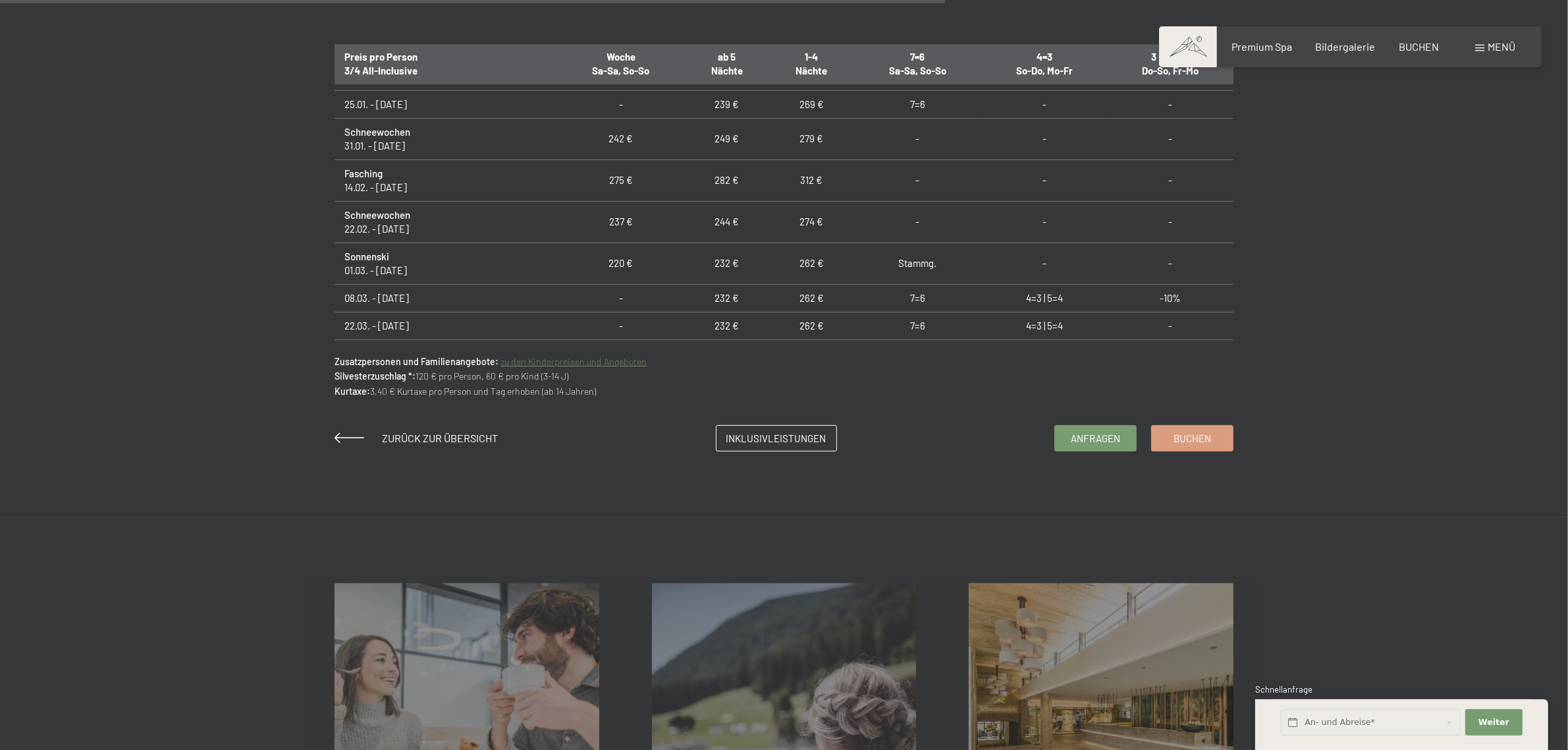
scroll to position [330, 0]
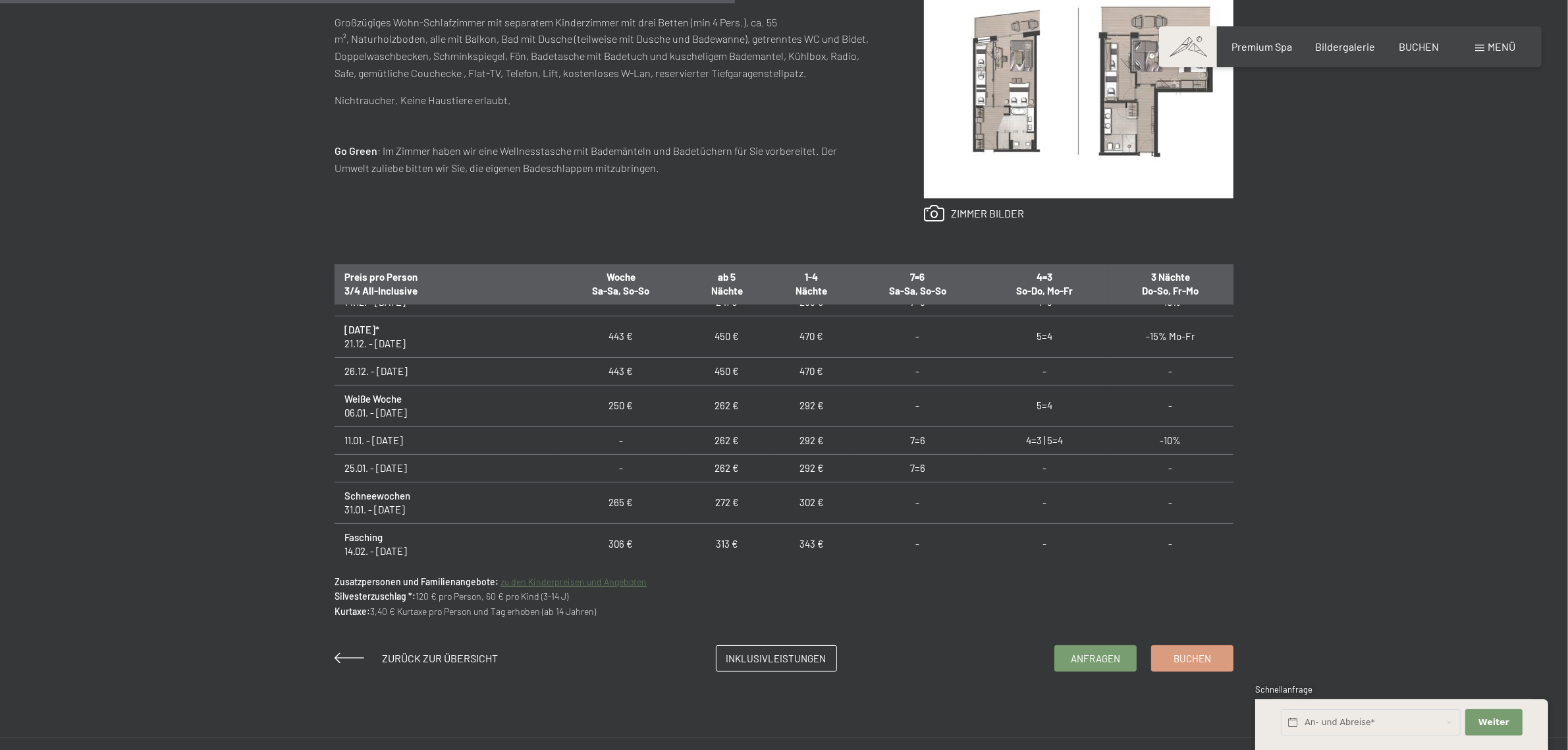
scroll to position [330, 0]
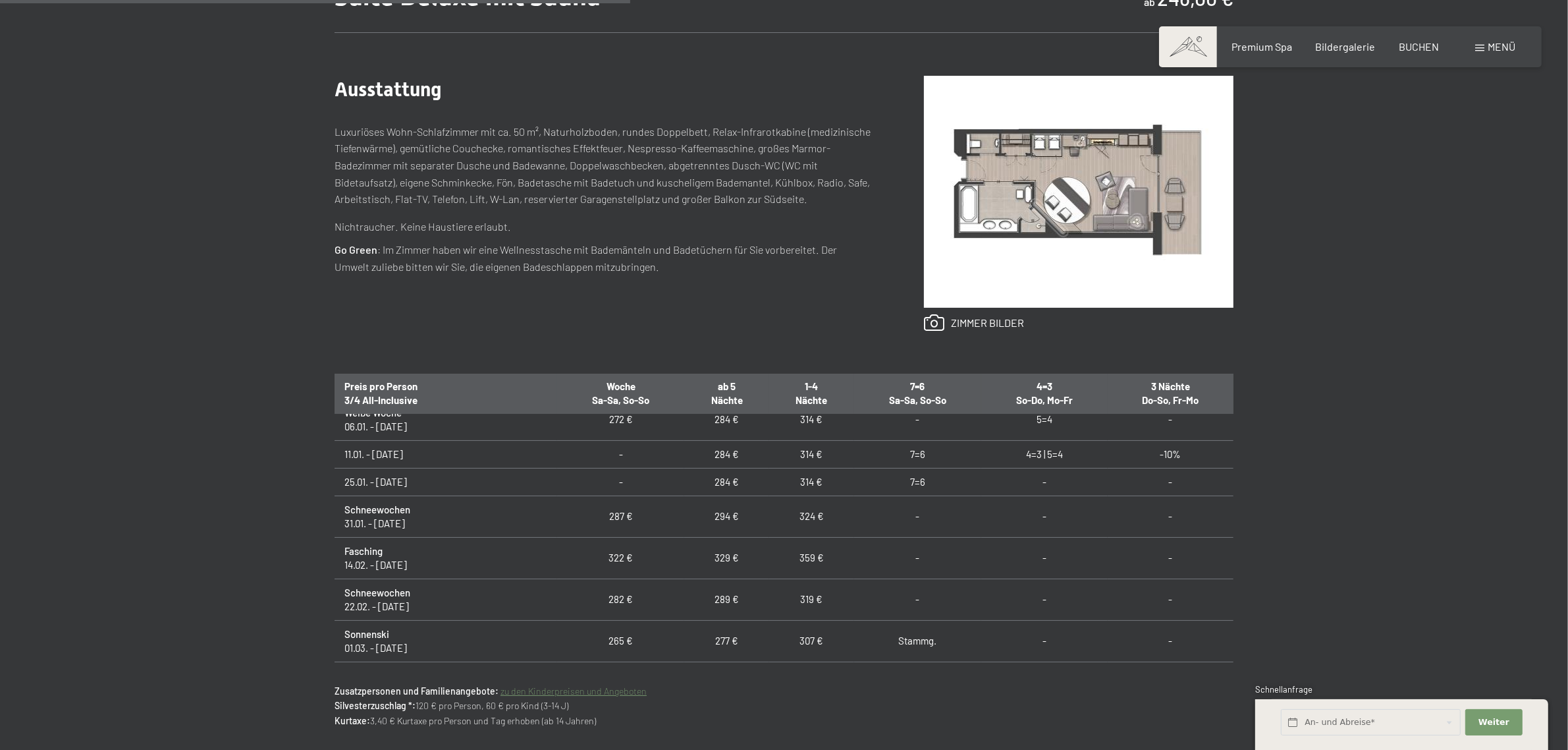
scroll to position [439, 0]
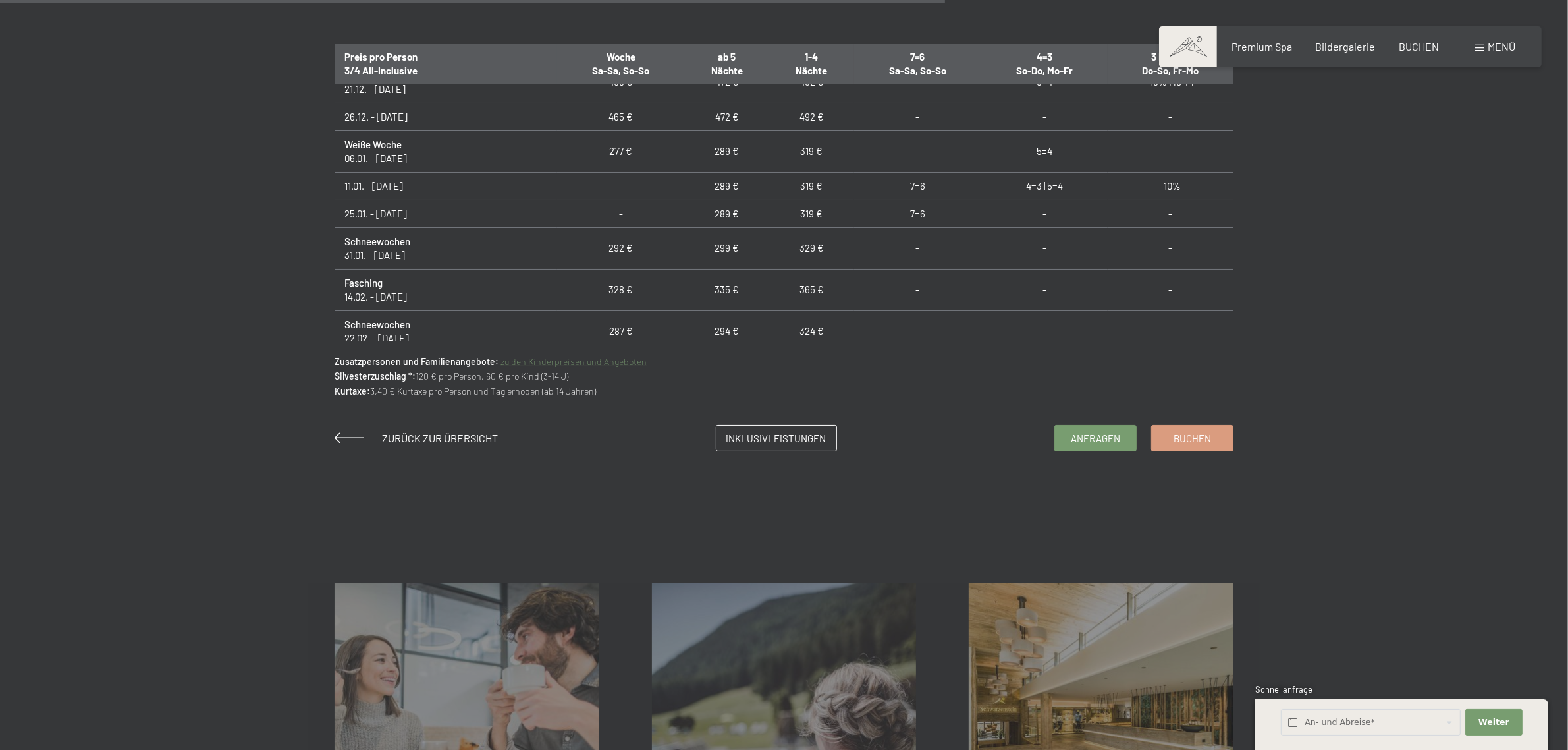
scroll to position [439, 0]
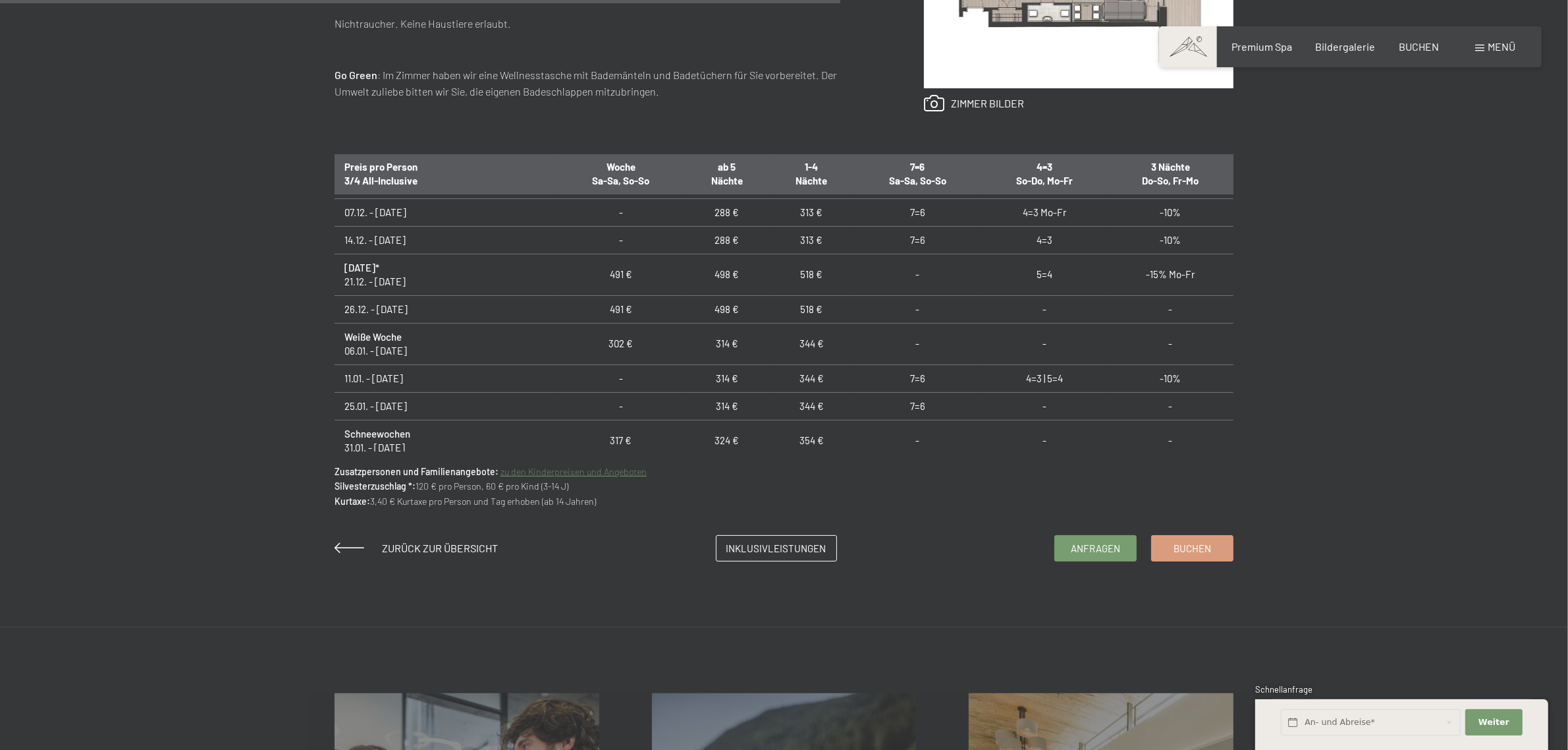
scroll to position [330, 0]
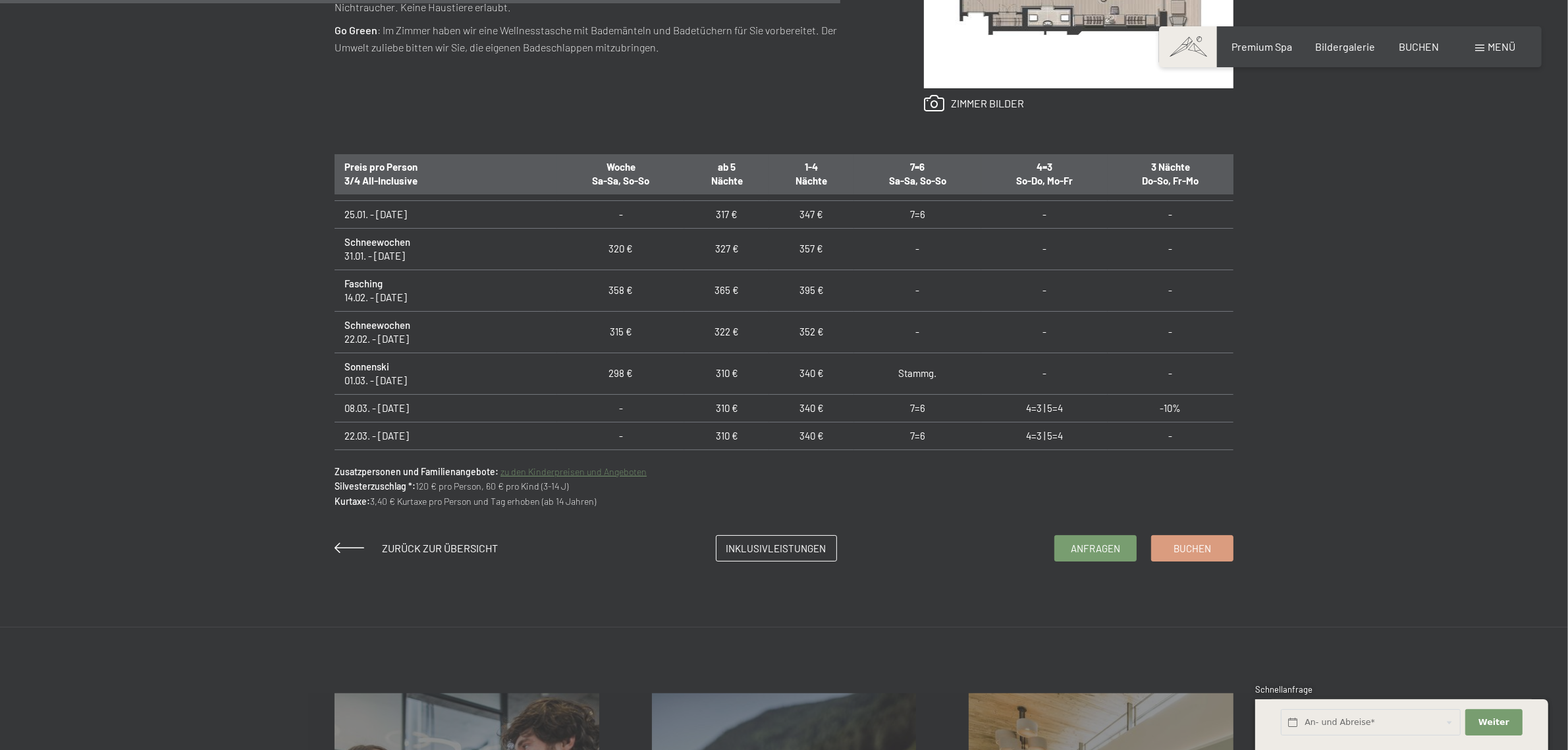
scroll to position [549, 0]
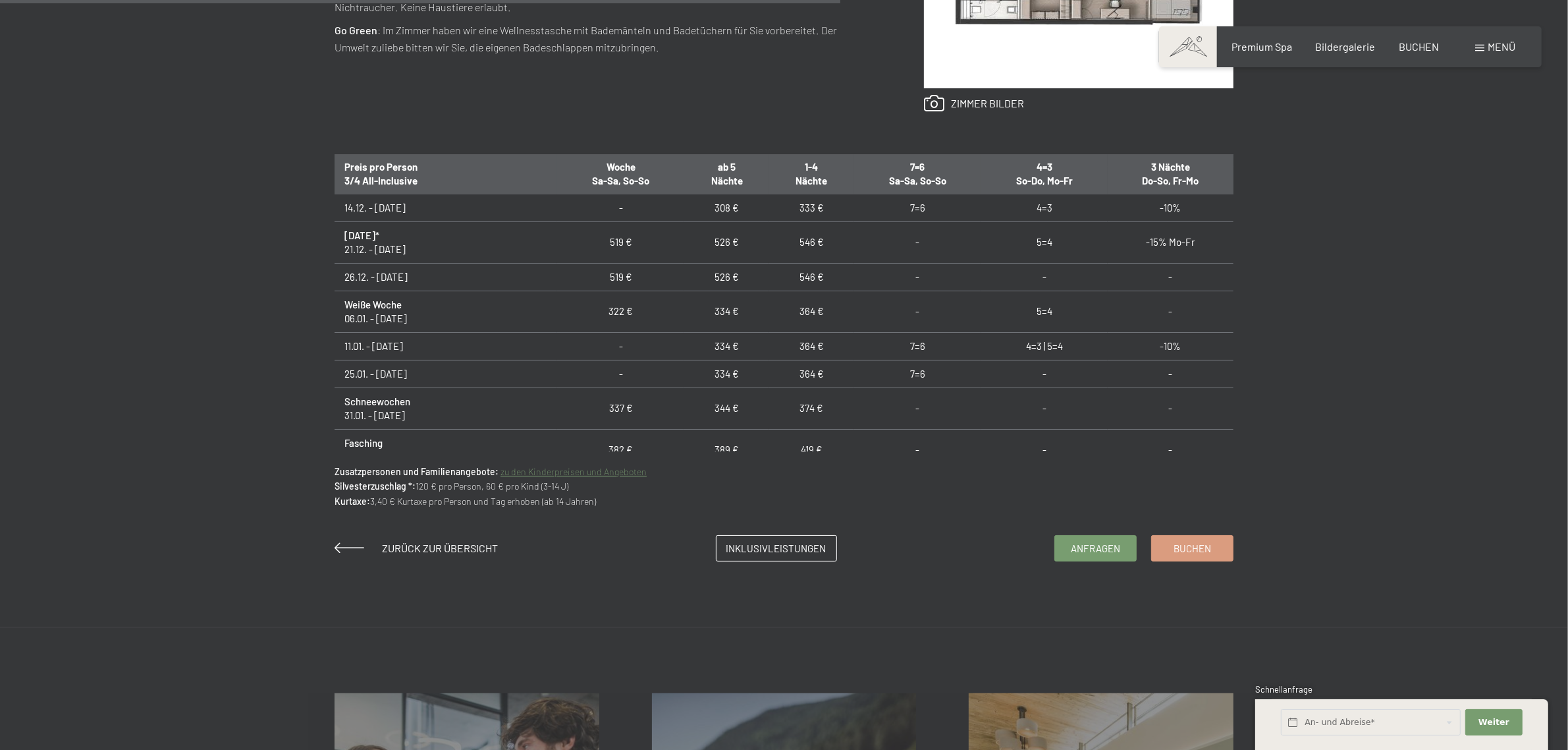
scroll to position [220, 0]
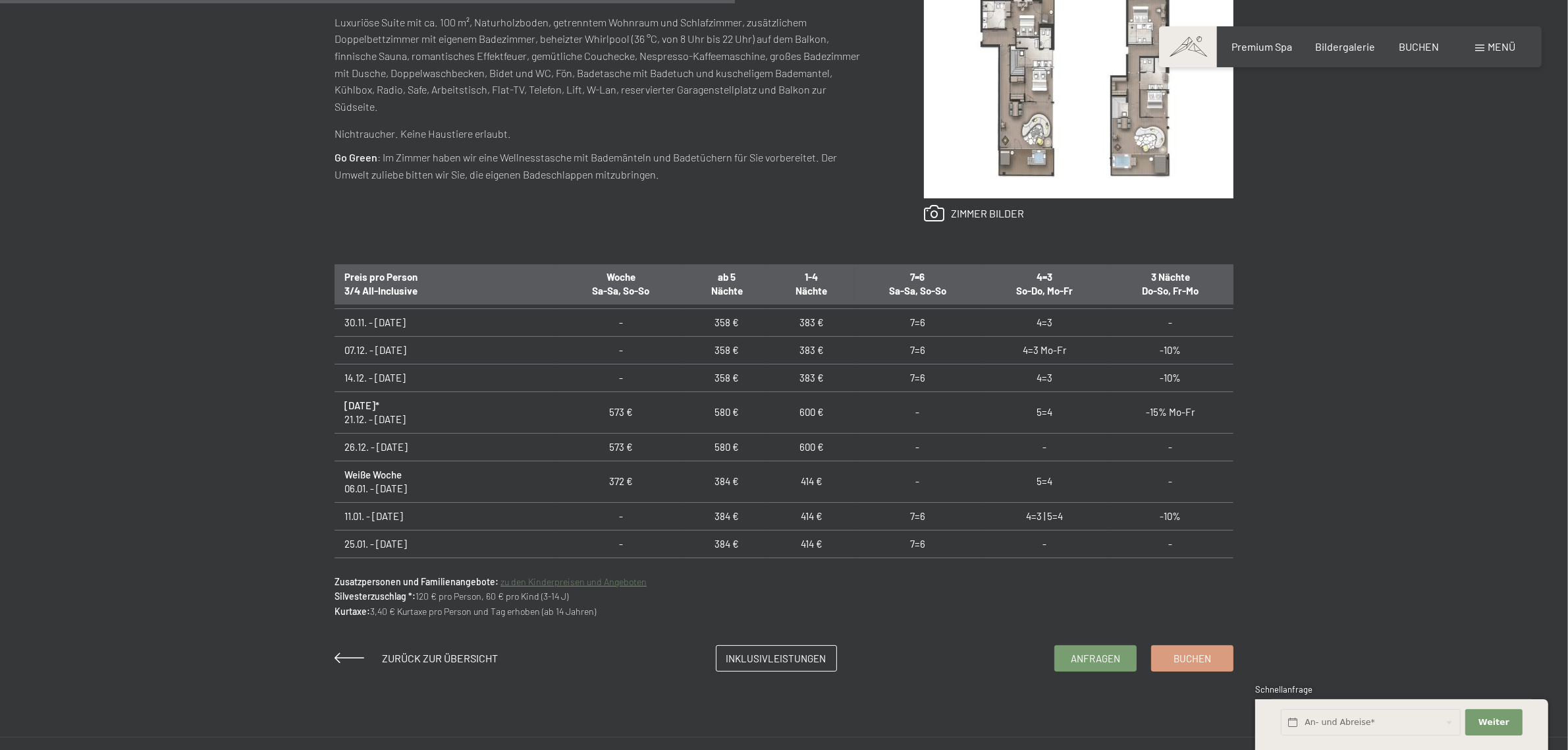
scroll to position [330, 0]
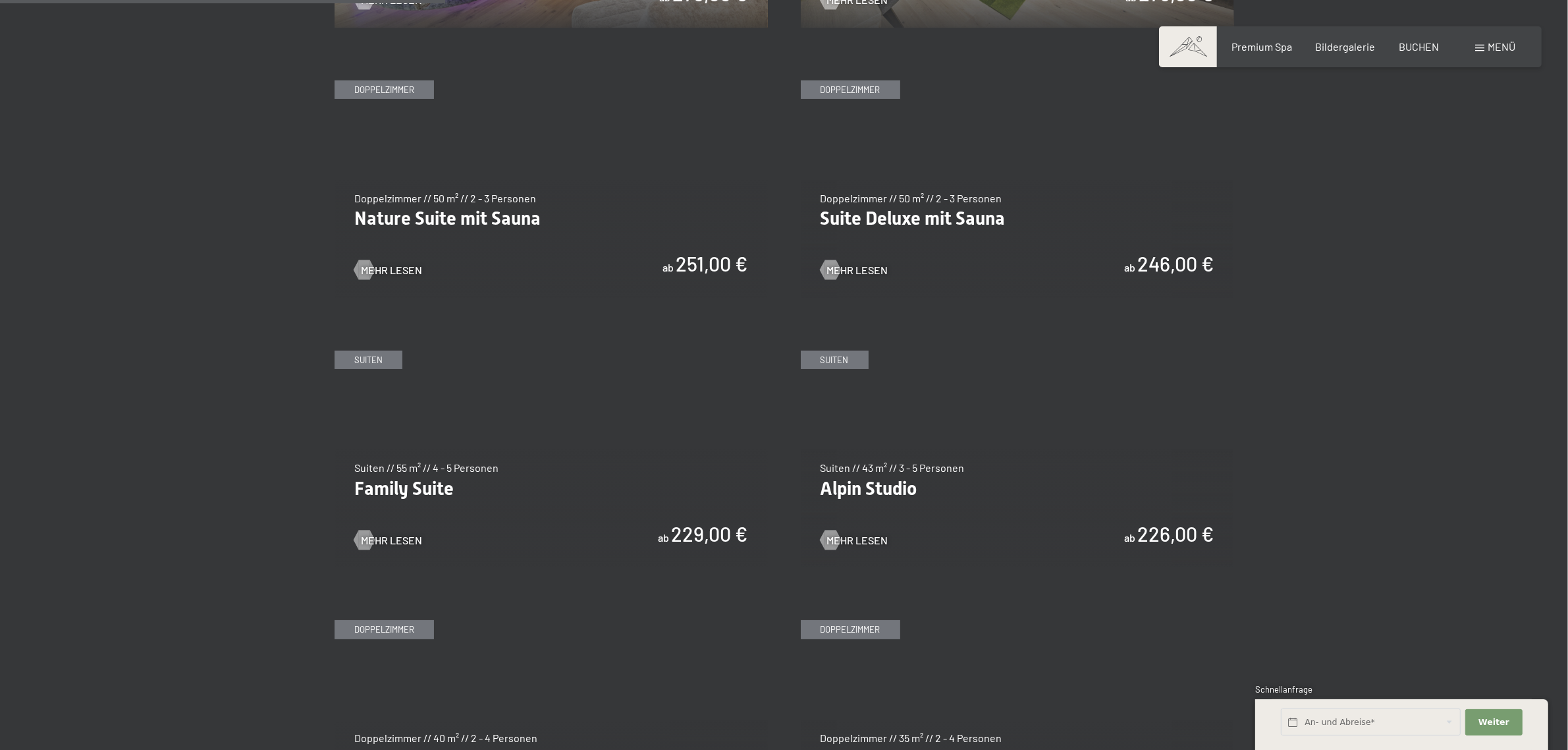
scroll to position [1537, 0]
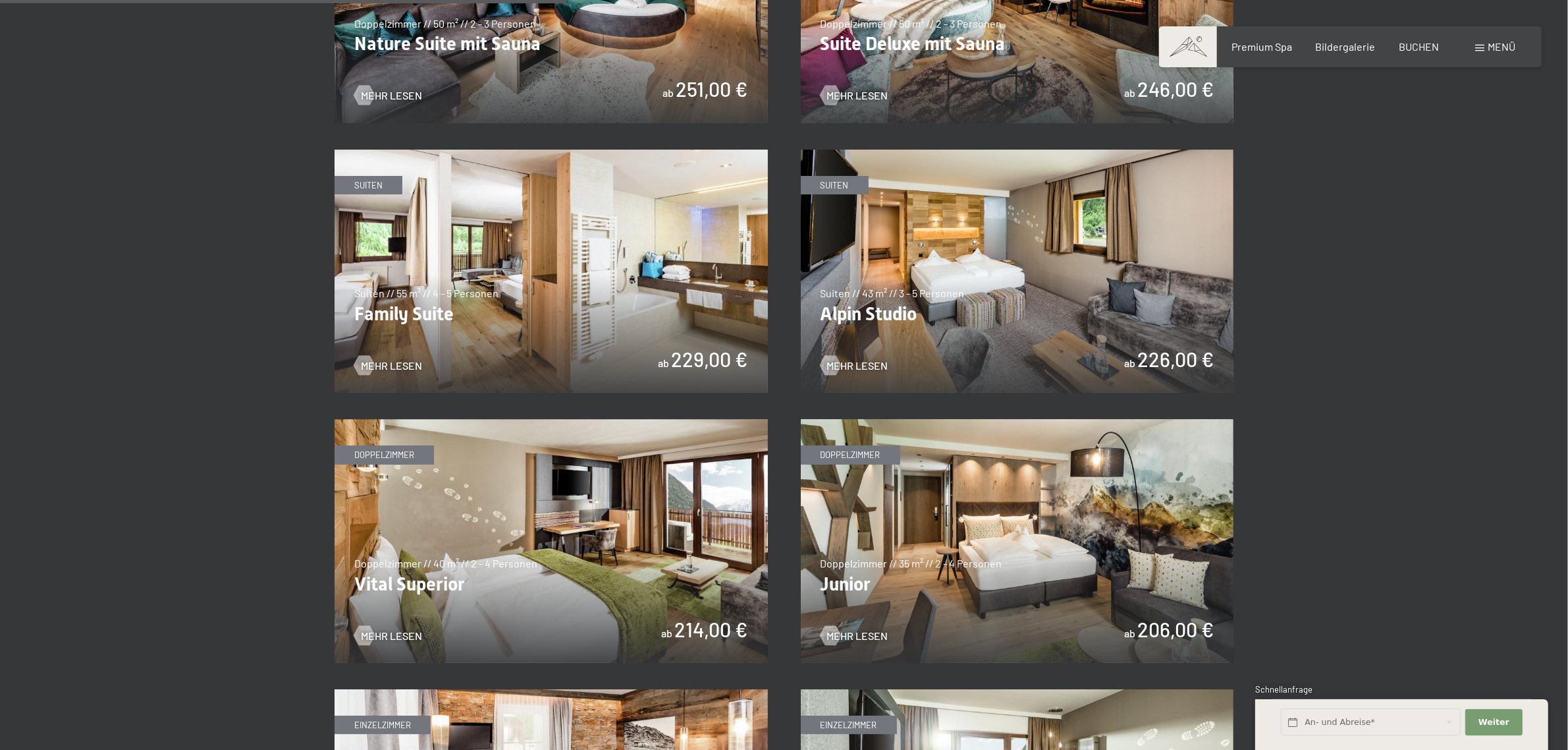
click at [942, 318] on img at bounding box center [1017, 271] width 434 height 244
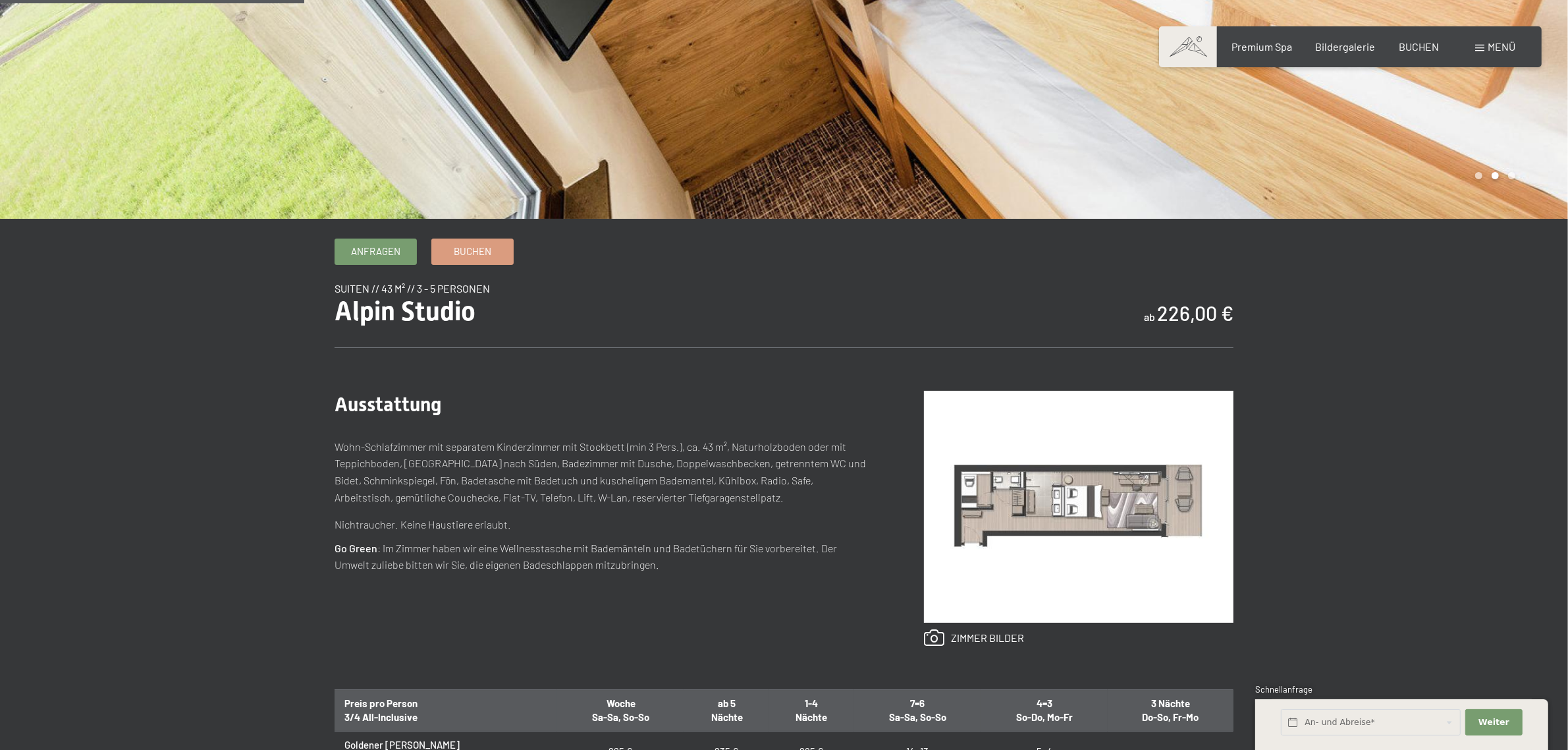
scroll to position [330, 0]
